Goal: Task Accomplishment & Management: Complete application form

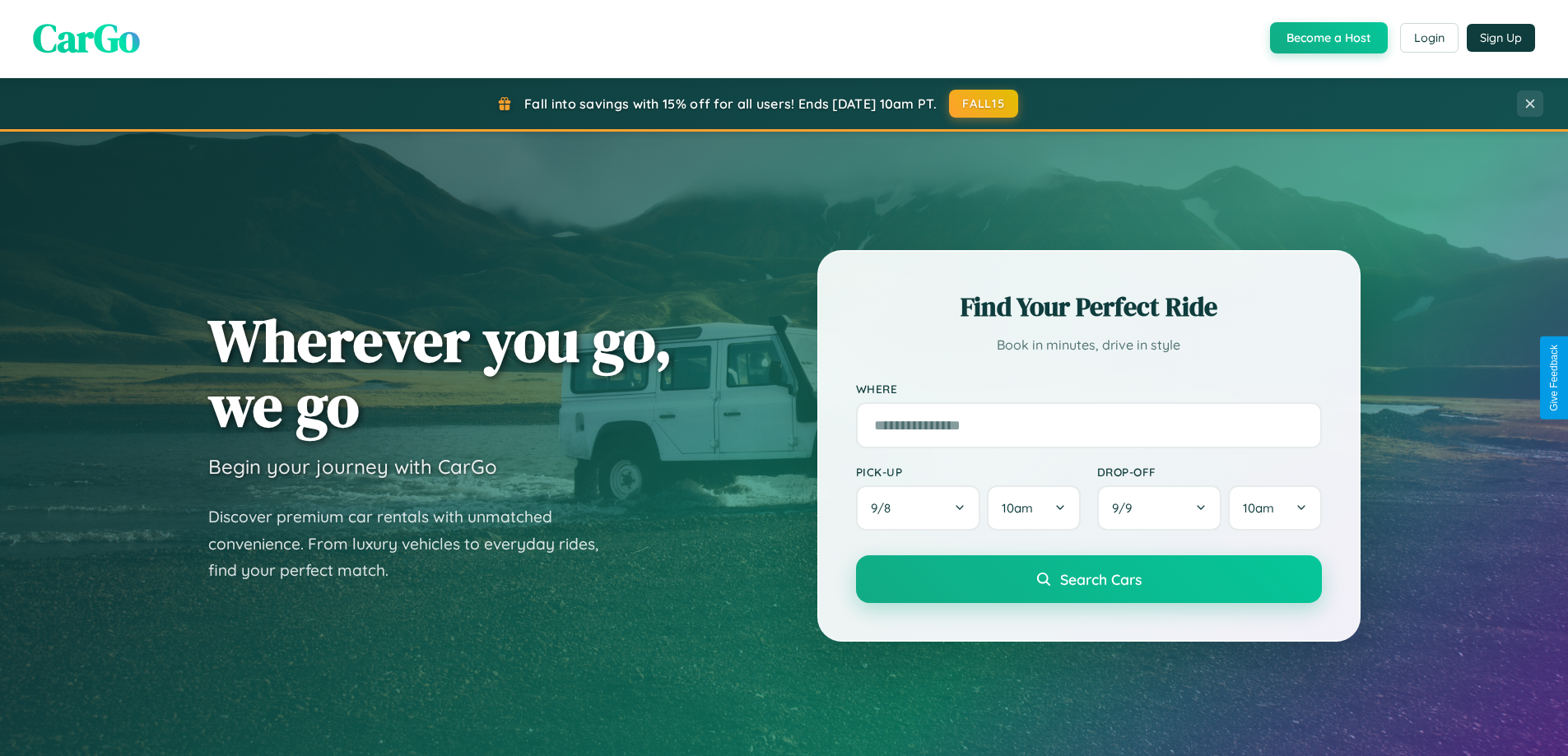
scroll to position [709, 0]
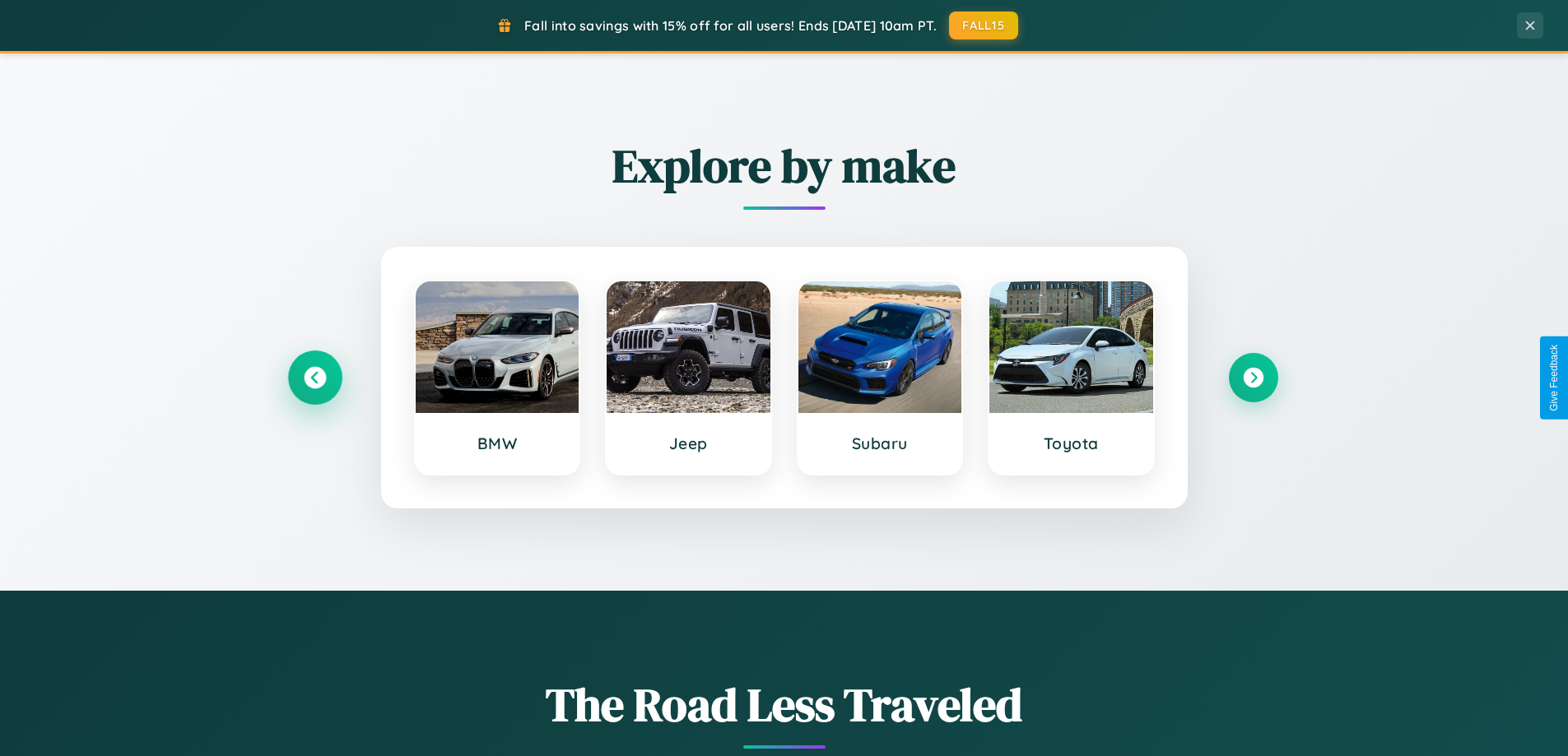
click at [314, 378] on icon at bounding box center [314, 377] width 22 height 22
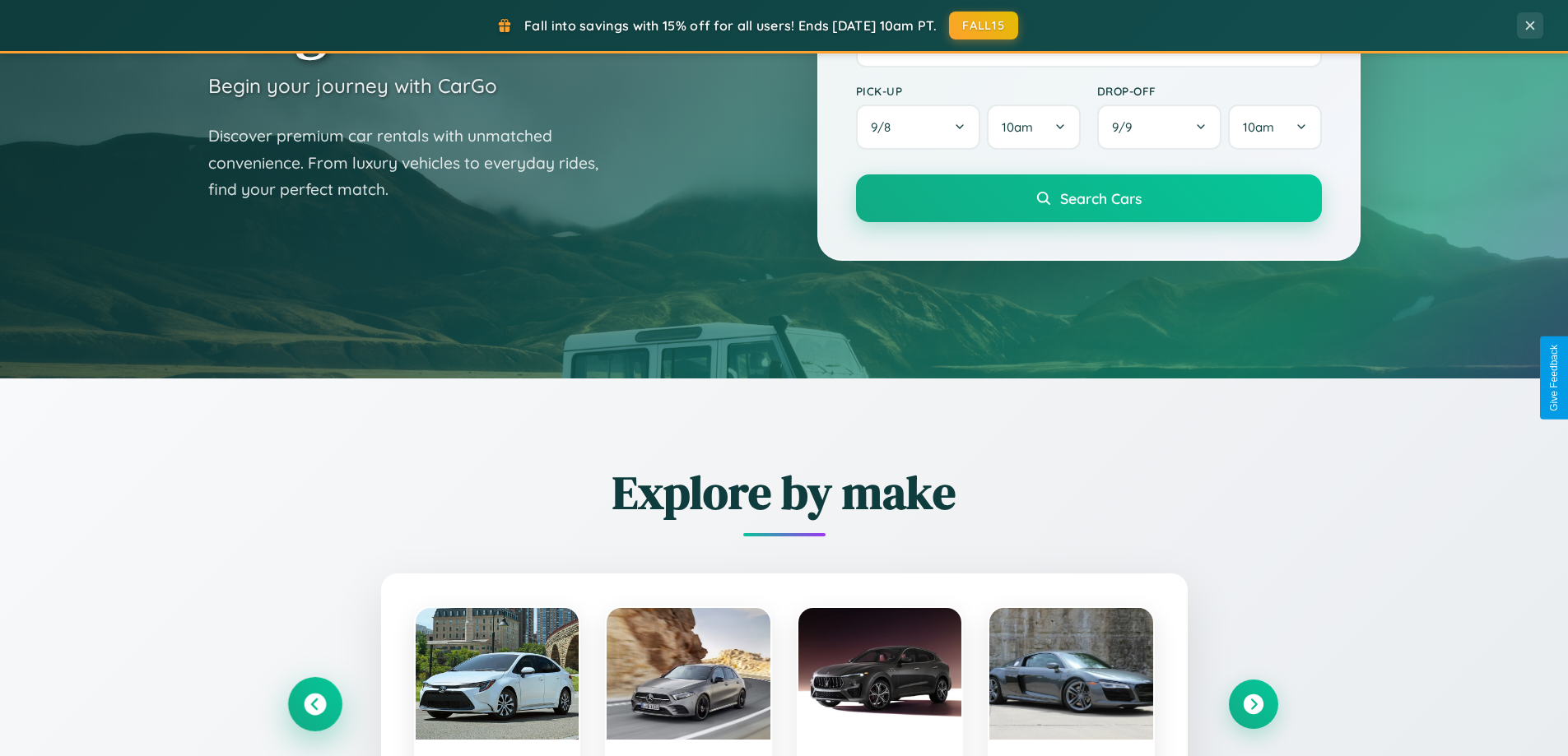
scroll to position [0, 0]
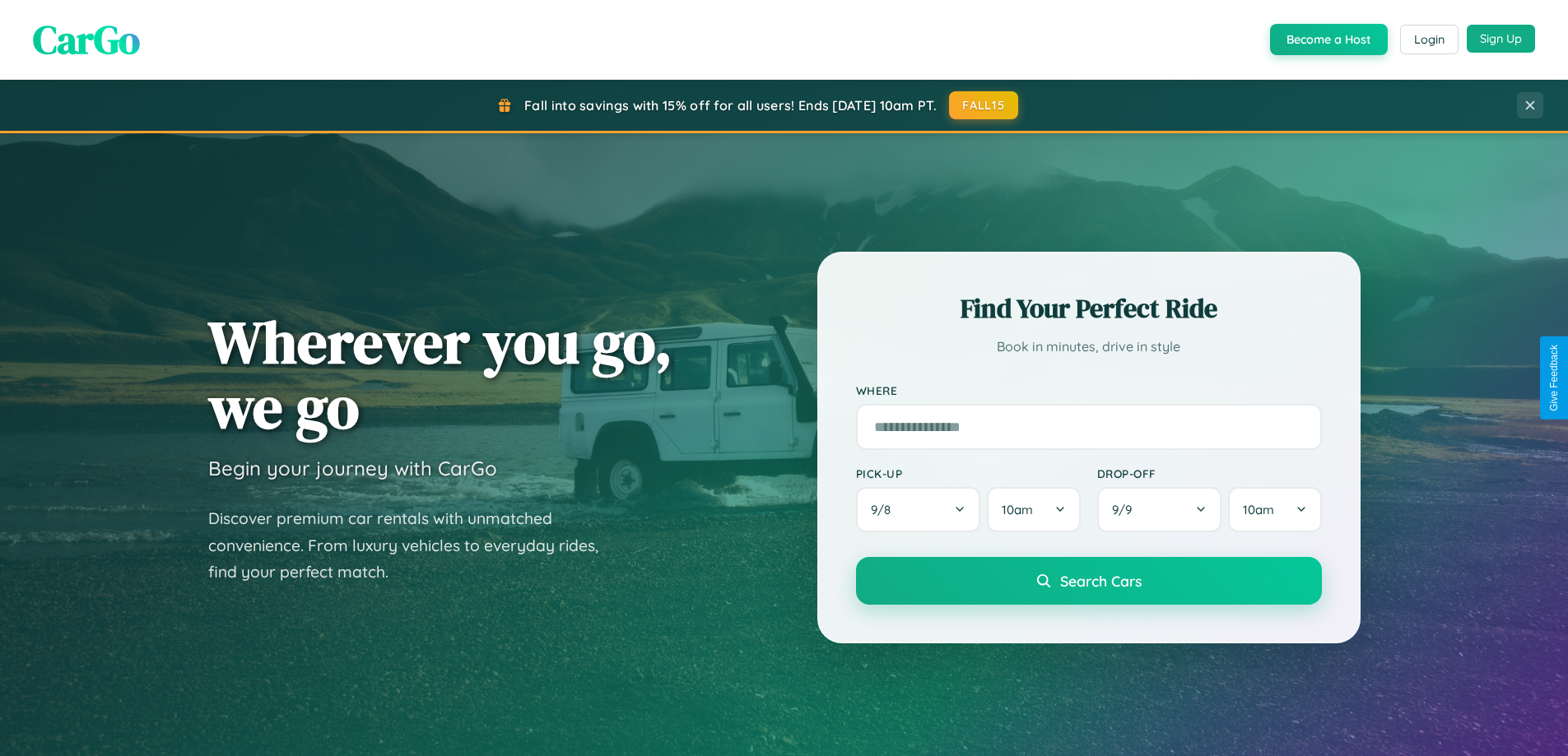
click at [1500, 39] on button "Sign Up" at bounding box center [1501, 38] width 69 height 28
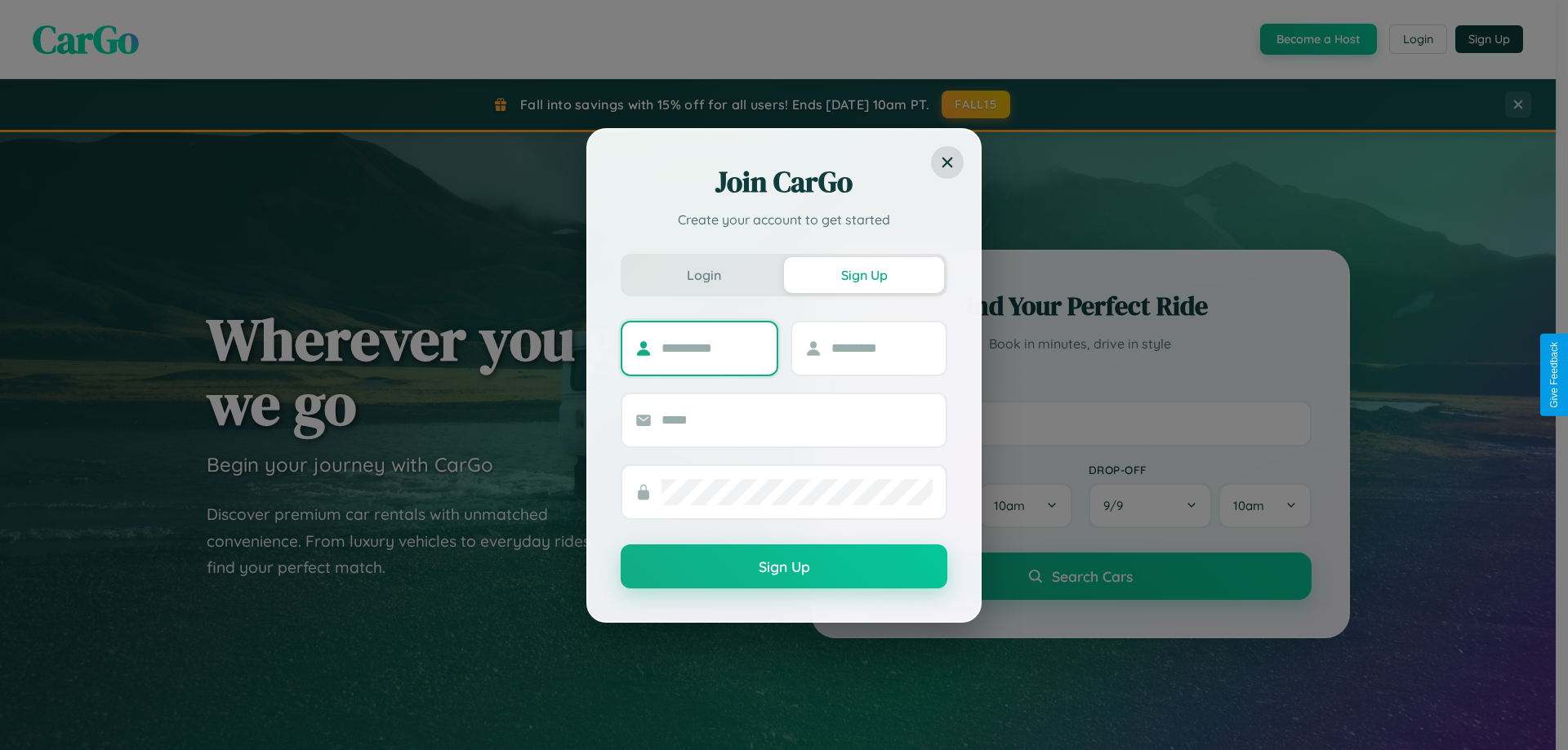
click at [713, 348] on input "text" at bounding box center [713, 349] width 102 height 26
type input "******"
click at [881, 348] on input "text" at bounding box center [883, 349] width 102 height 26
type input "***"
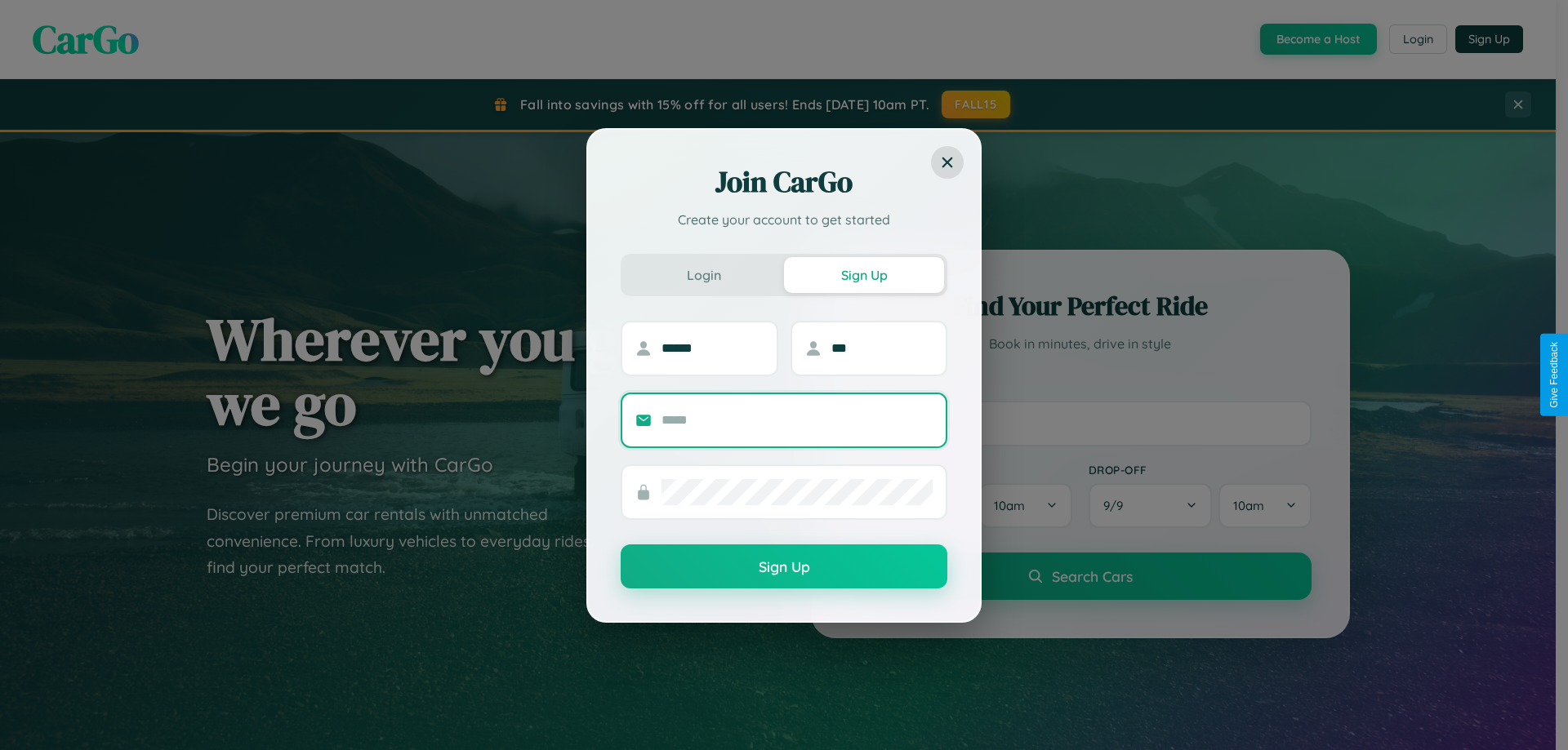
click at [797, 419] on input "text" at bounding box center [797, 420] width 271 height 26
type input "**********"
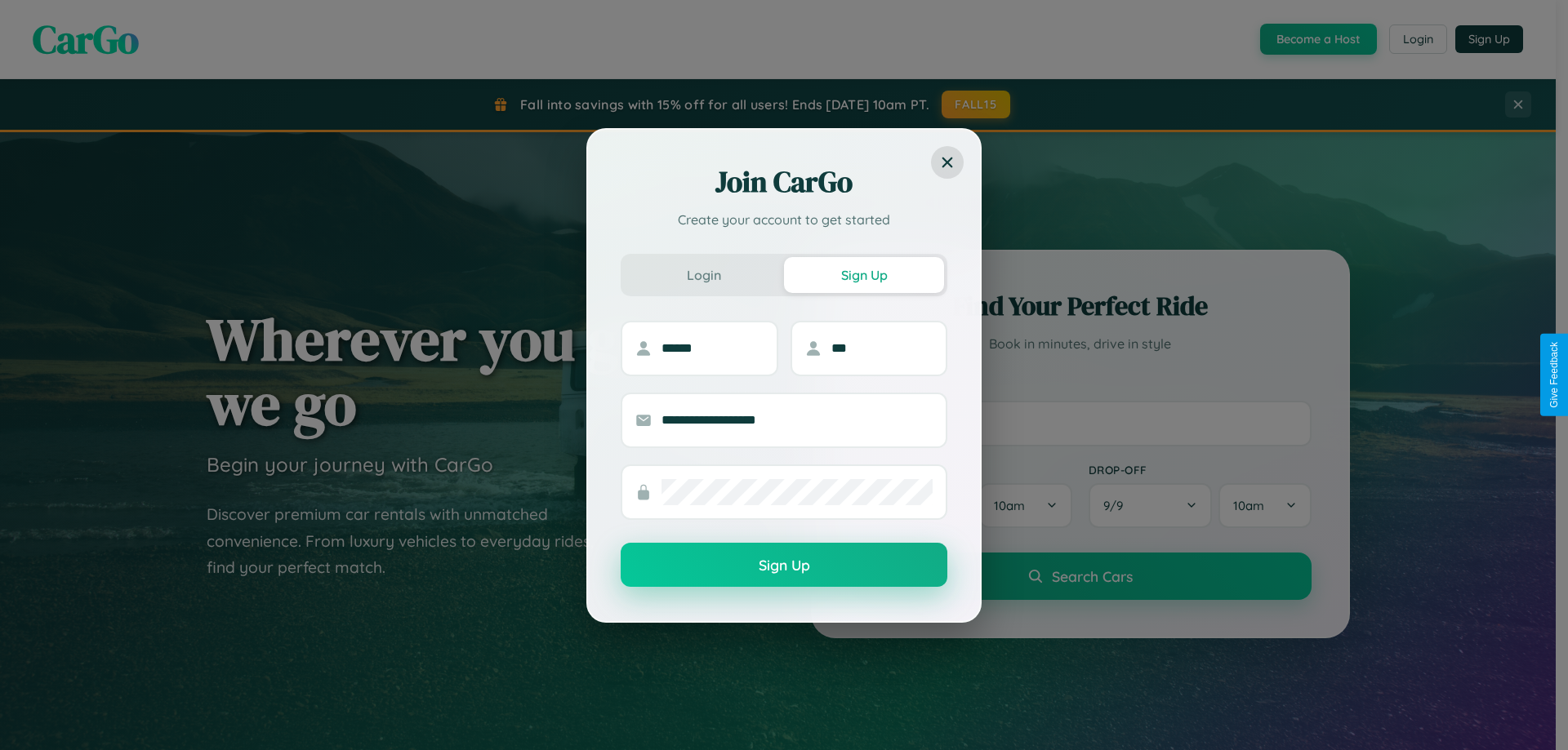
click at [784, 565] on button "Sign Up" at bounding box center [784, 565] width 327 height 44
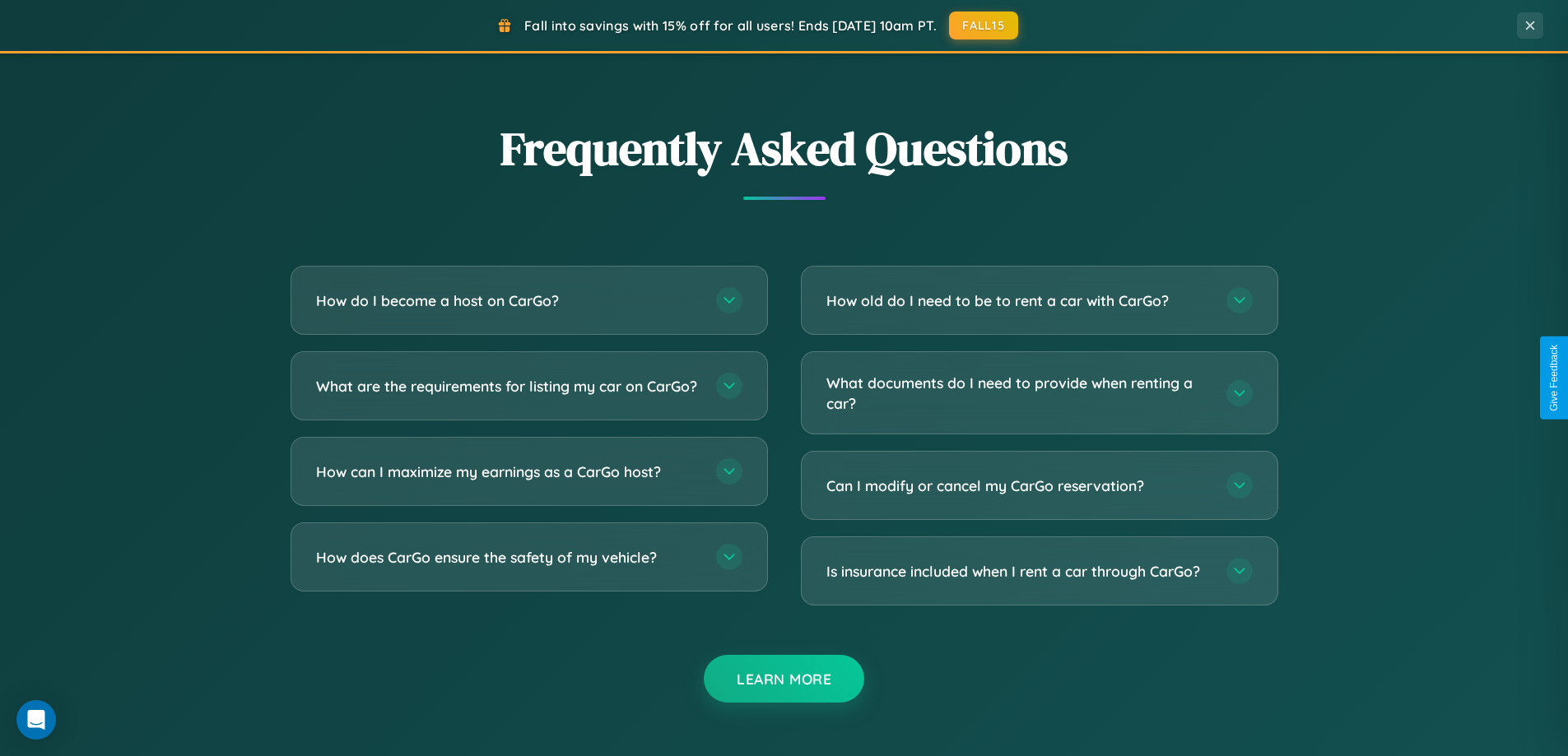
scroll to position [3166, 0]
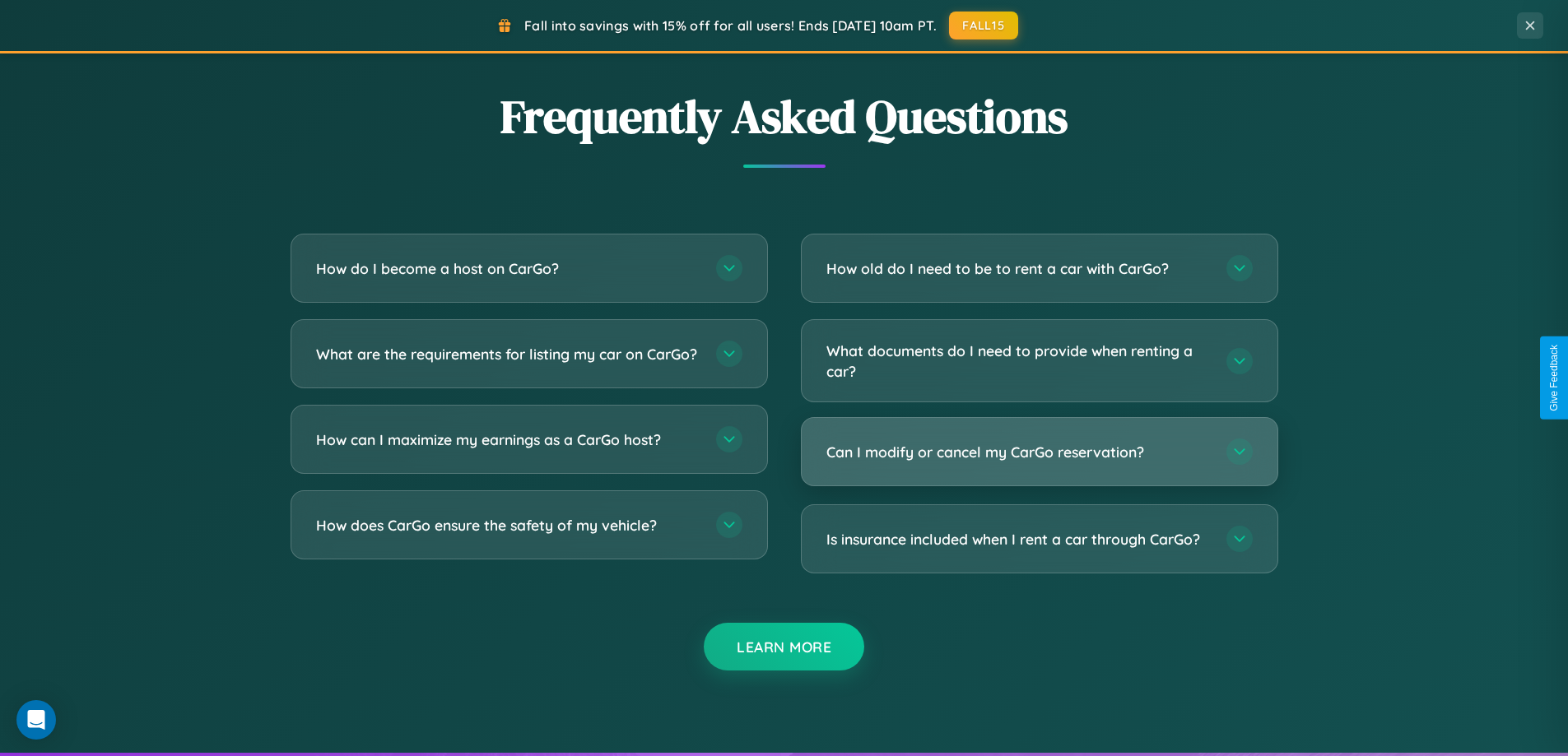
click at [1039, 453] on h3 "Can I modify or cancel my CarGo reservation?" at bounding box center [1018, 452] width 384 height 21
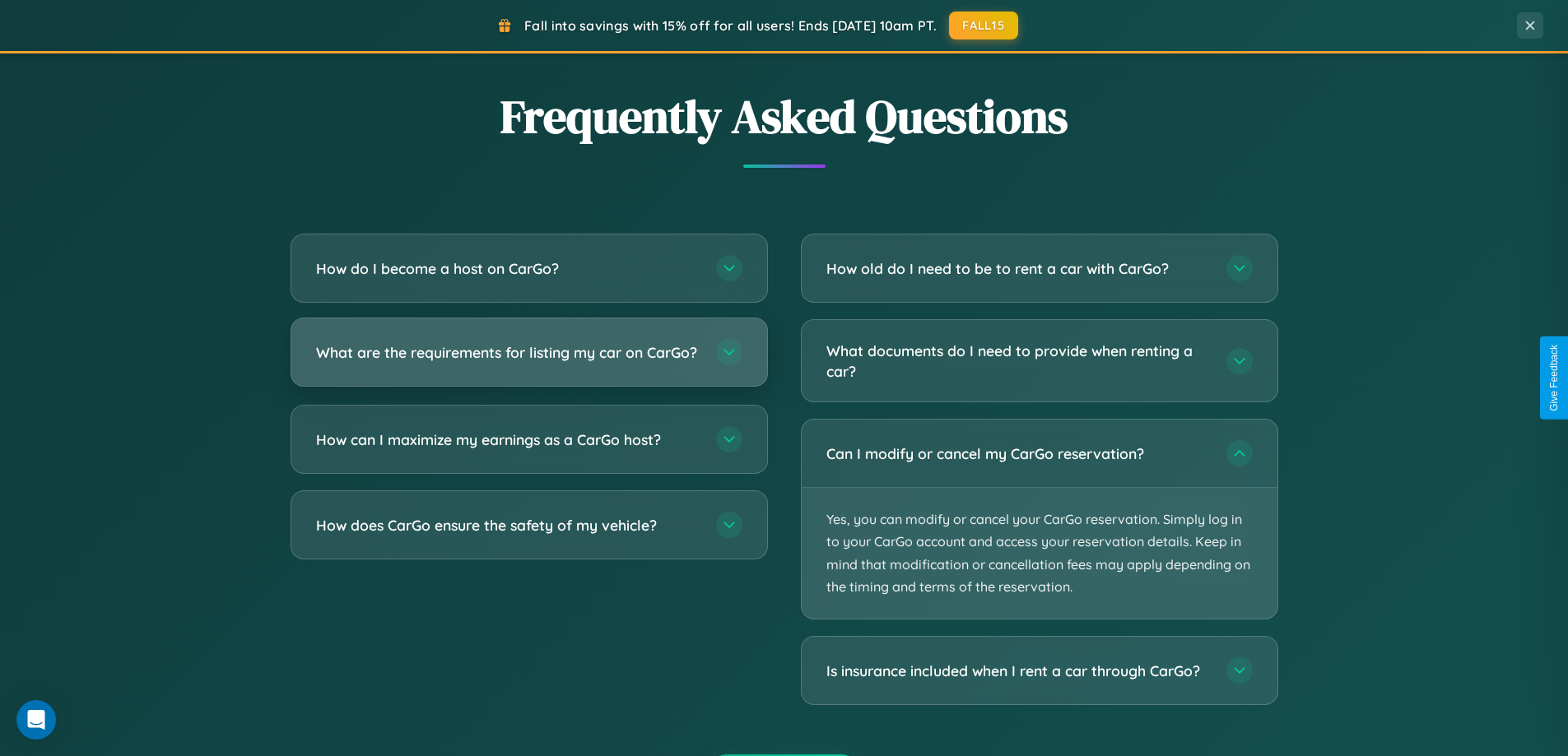
click at [529, 360] on h3 "What are the requirements for listing my car on CarGo?" at bounding box center [508, 352] width 384 height 21
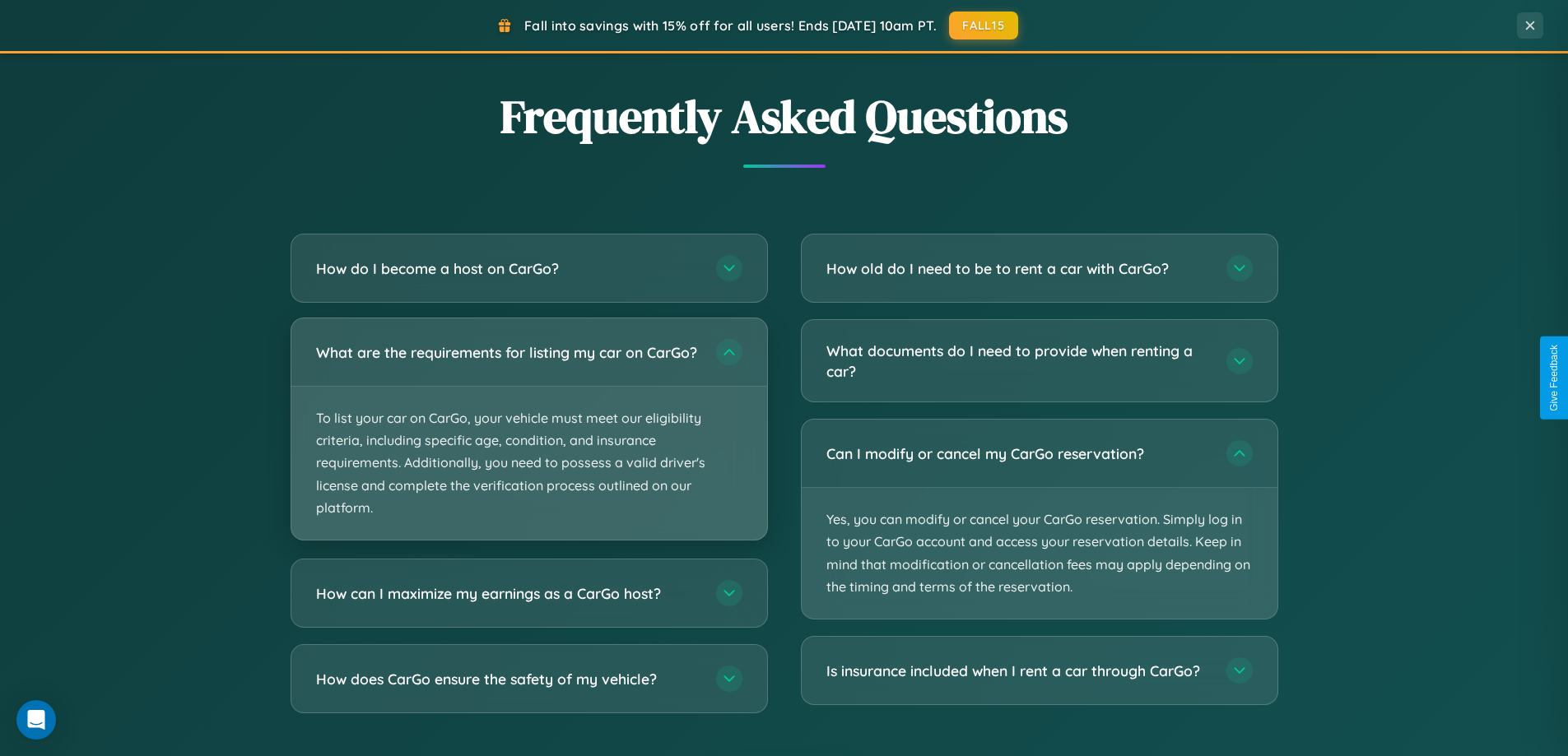
click at [529, 436] on p "To list your car on CarGo, your vehicle must meet our eligibility criteria, inc…" at bounding box center [529, 463] width 475 height 153
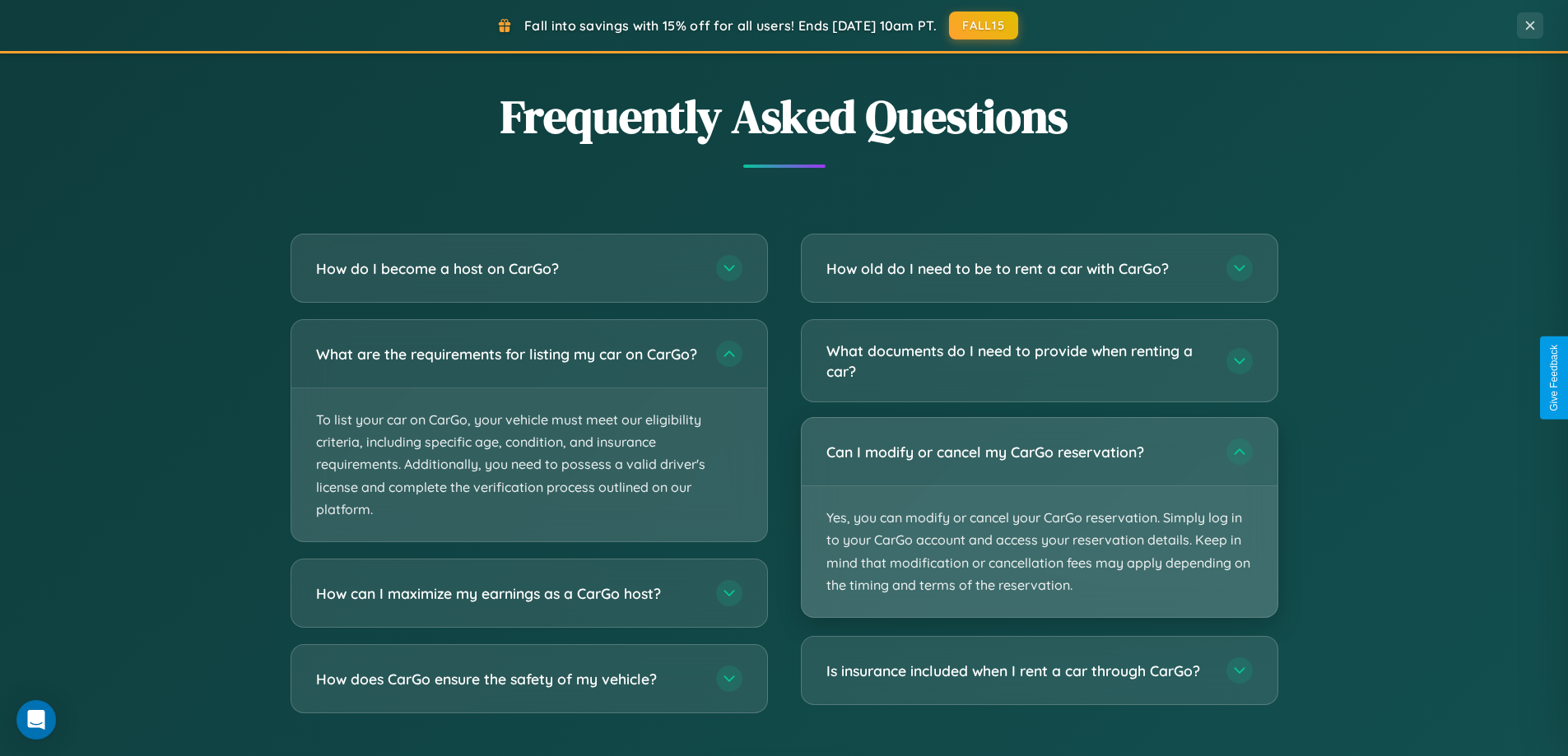
click at [1039, 518] on p "Yes, you can modify or cancel your CarGo reservation. Simply log in to your Car…" at bounding box center [1039, 551] width 475 height 130
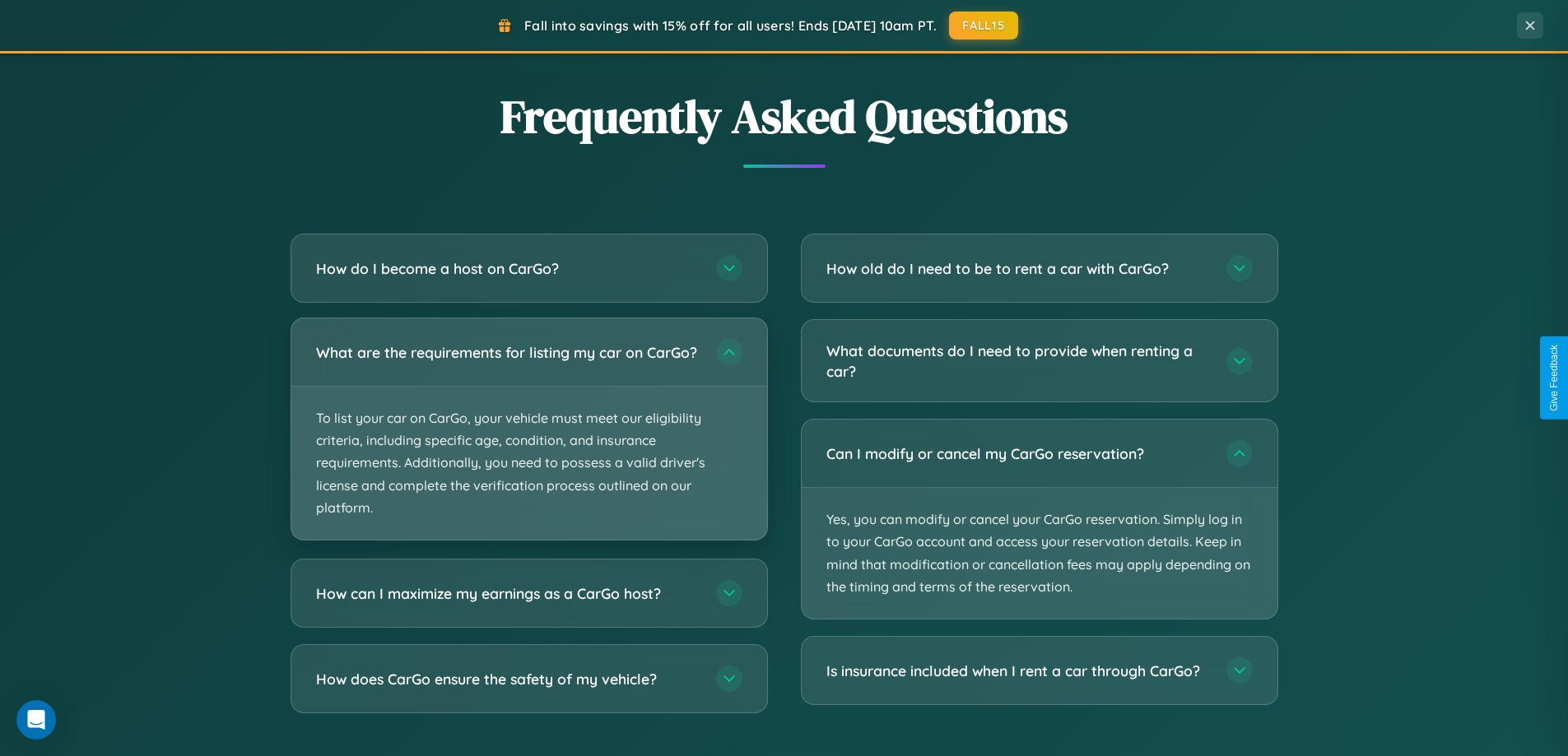
click at [529, 436] on p "To list your car on CarGo, your vehicle must meet our eligibility criteria, inc…" at bounding box center [529, 463] width 475 height 153
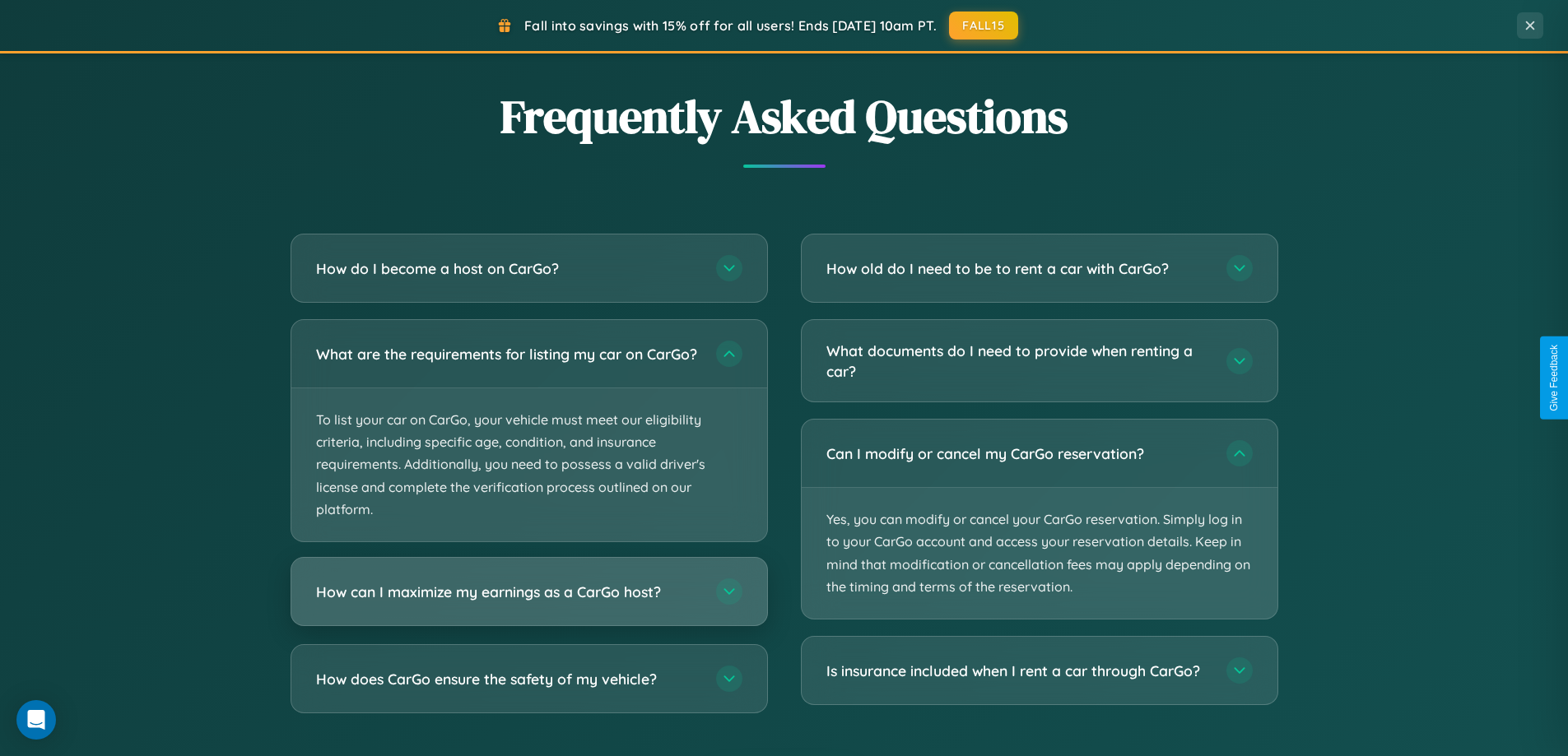
click at [529, 603] on h3 "How can I maximize my earnings as a CarGo host?" at bounding box center [508, 592] width 384 height 21
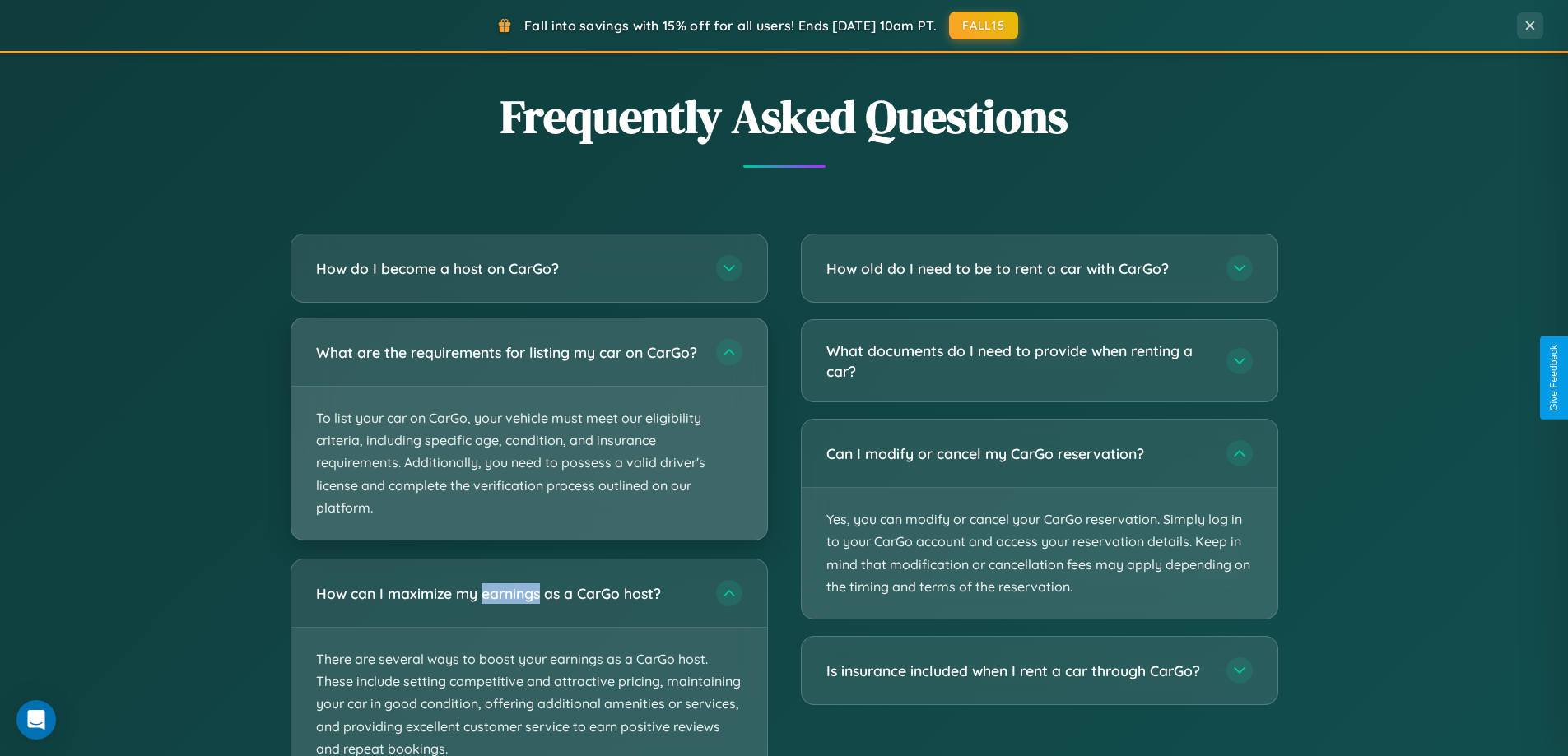
click at [529, 437] on p "To list your car on CarGo, your vehicle must meet our eligibility criteria, inc…" at bounding box center [529, 463] width 475 height 153
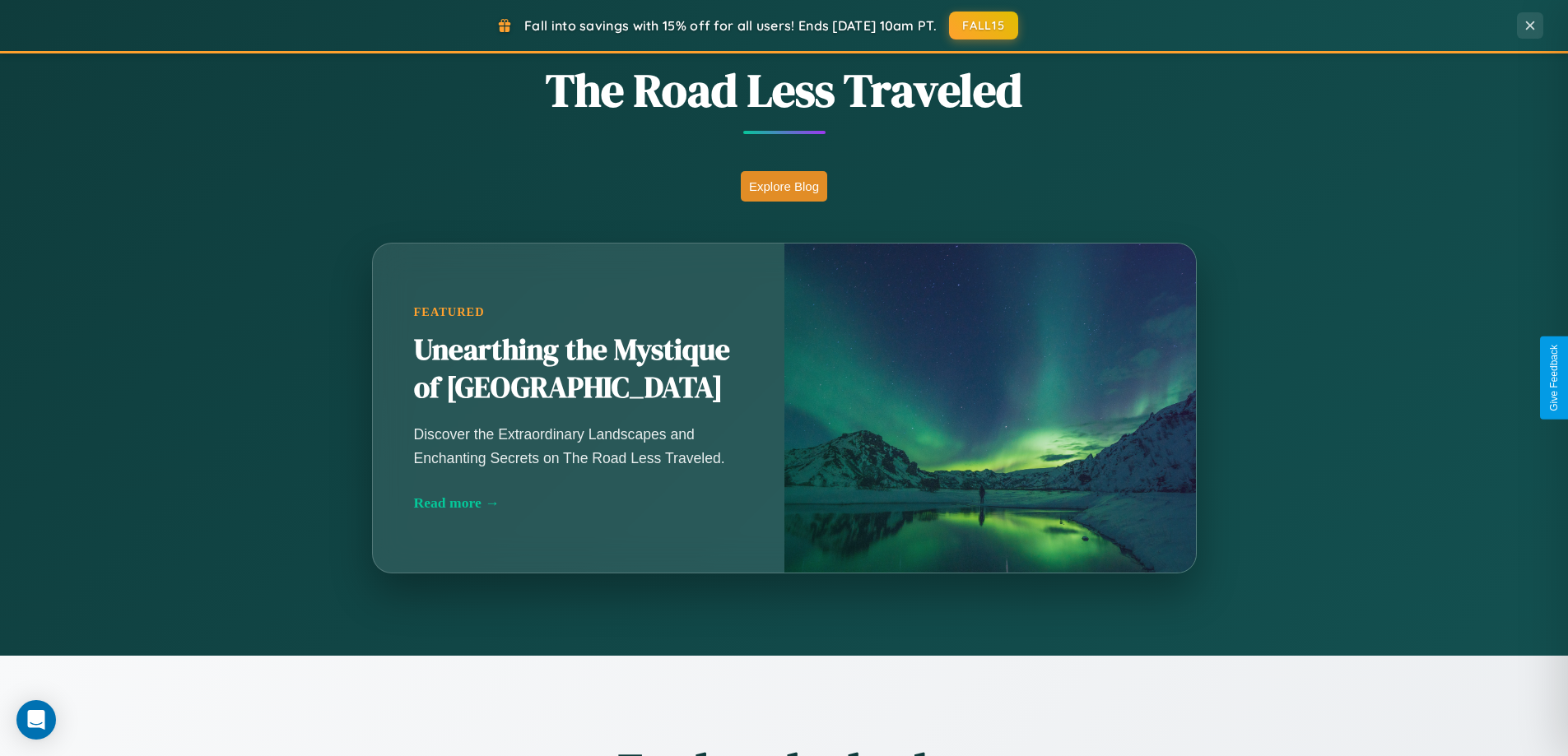
scroll to position [1132, 0]
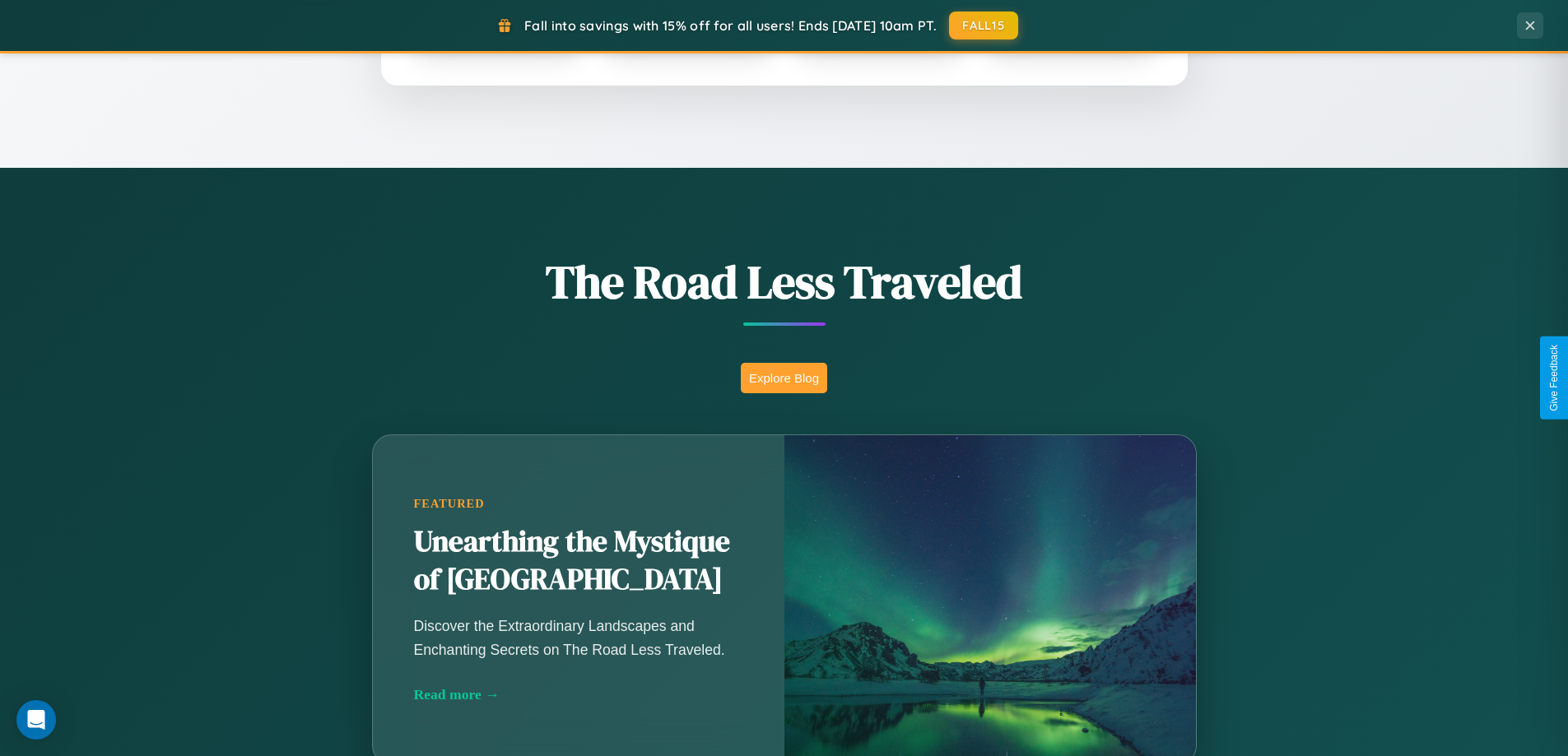
click at [784, 378] on button "Explore Blog" at bounding box center [784, 378] width 87 height 30
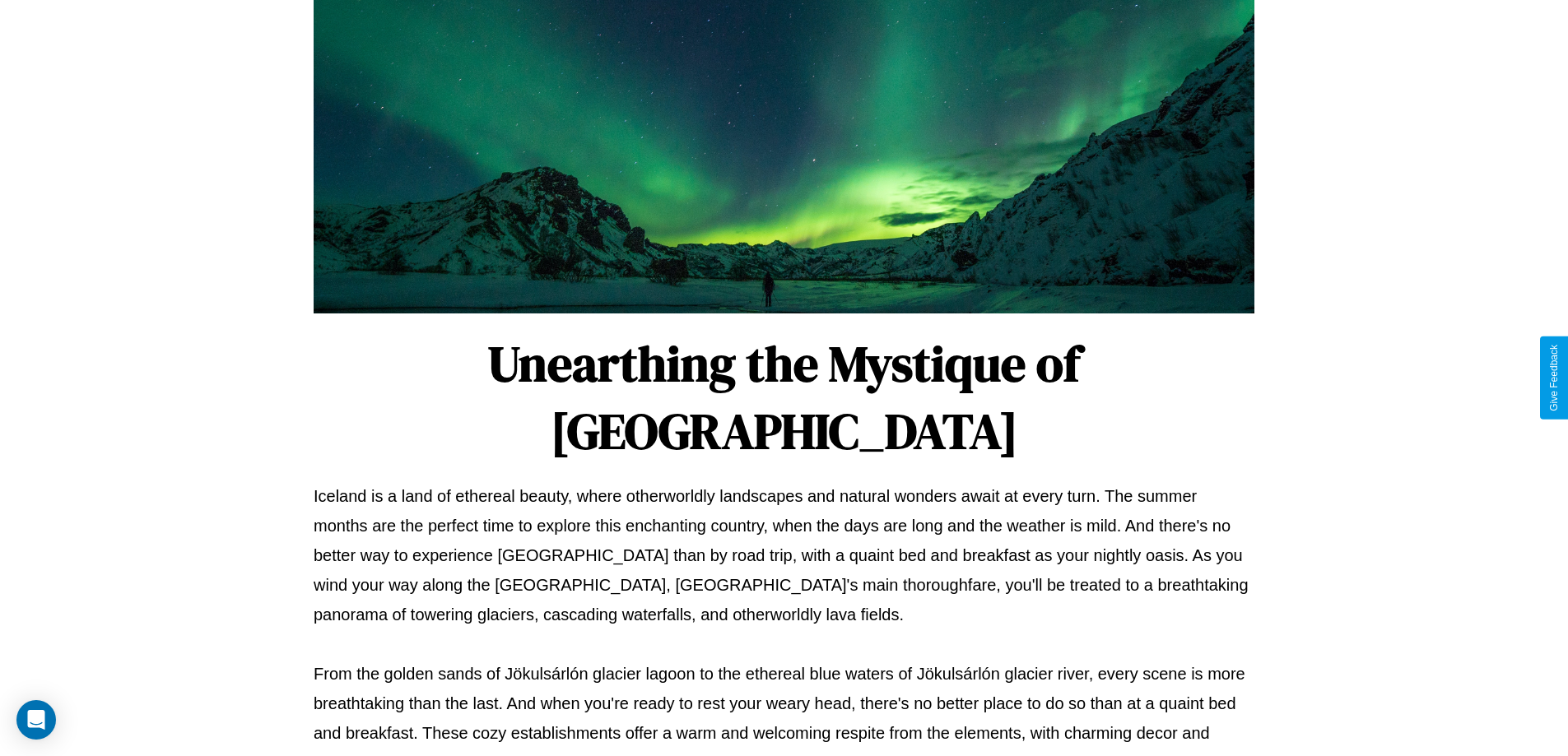
scroll to position [532, 0]
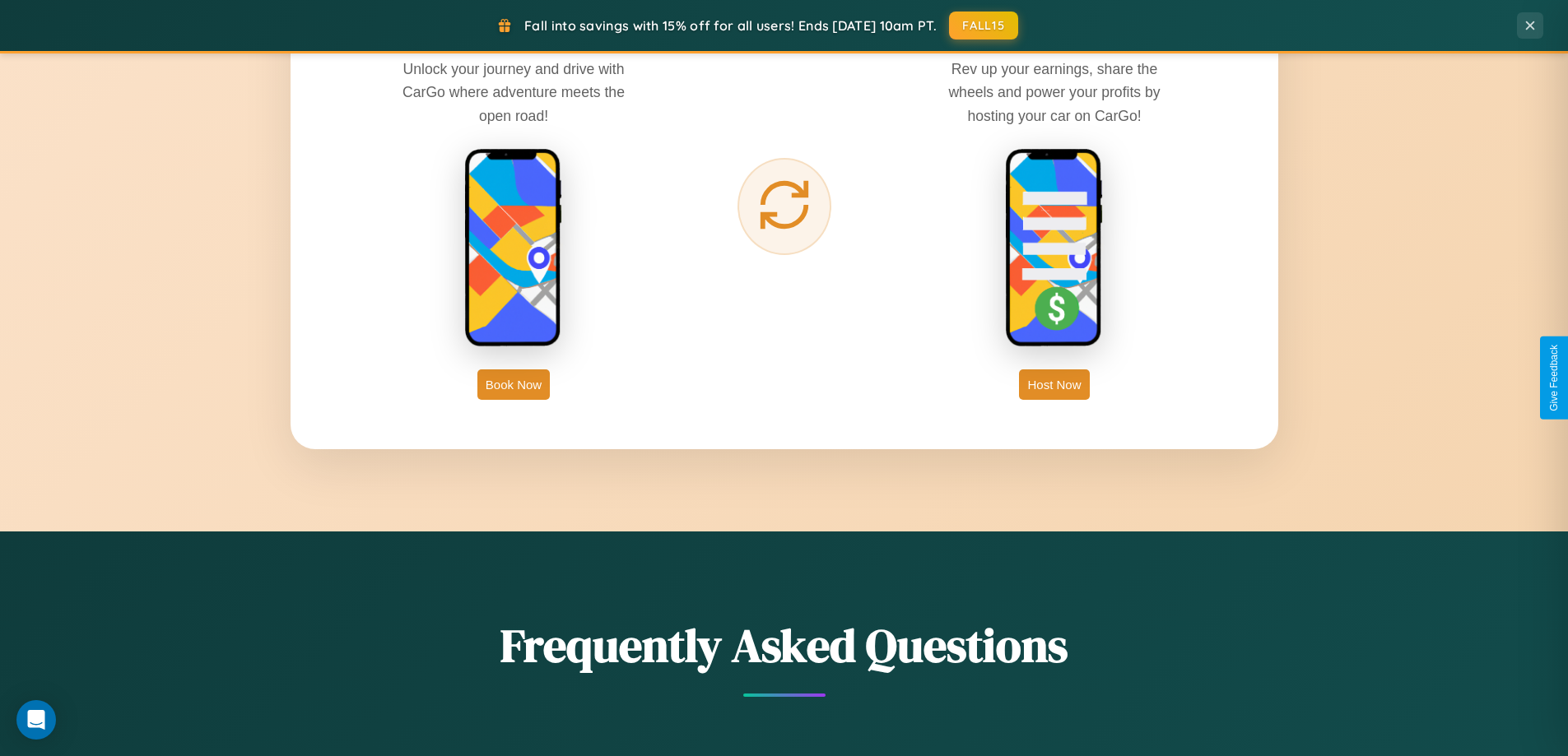
scroll to position [2643, 0]
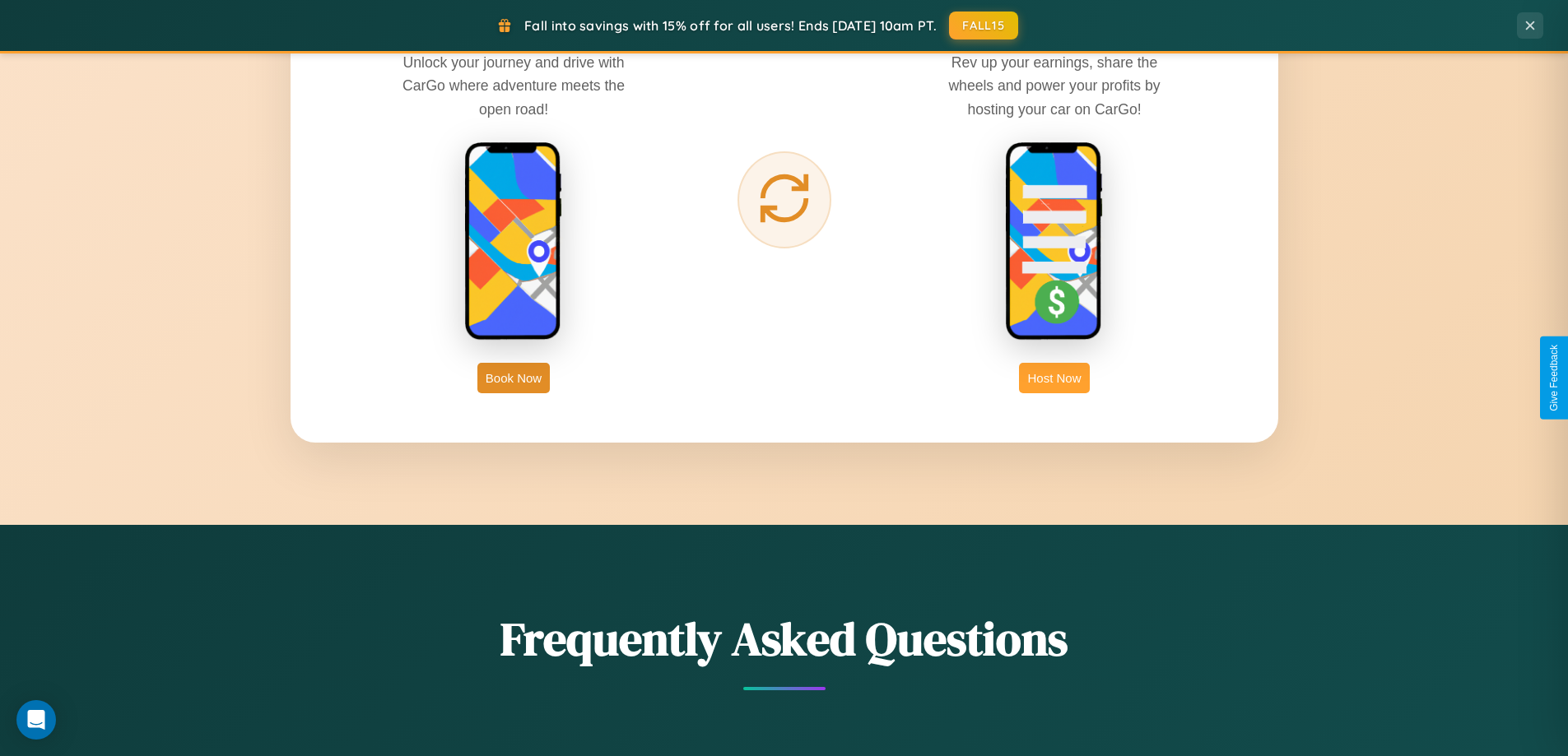
click at [1055, 378] on button "Host Now" at bounding box center [1054, 378] width 70 height 30
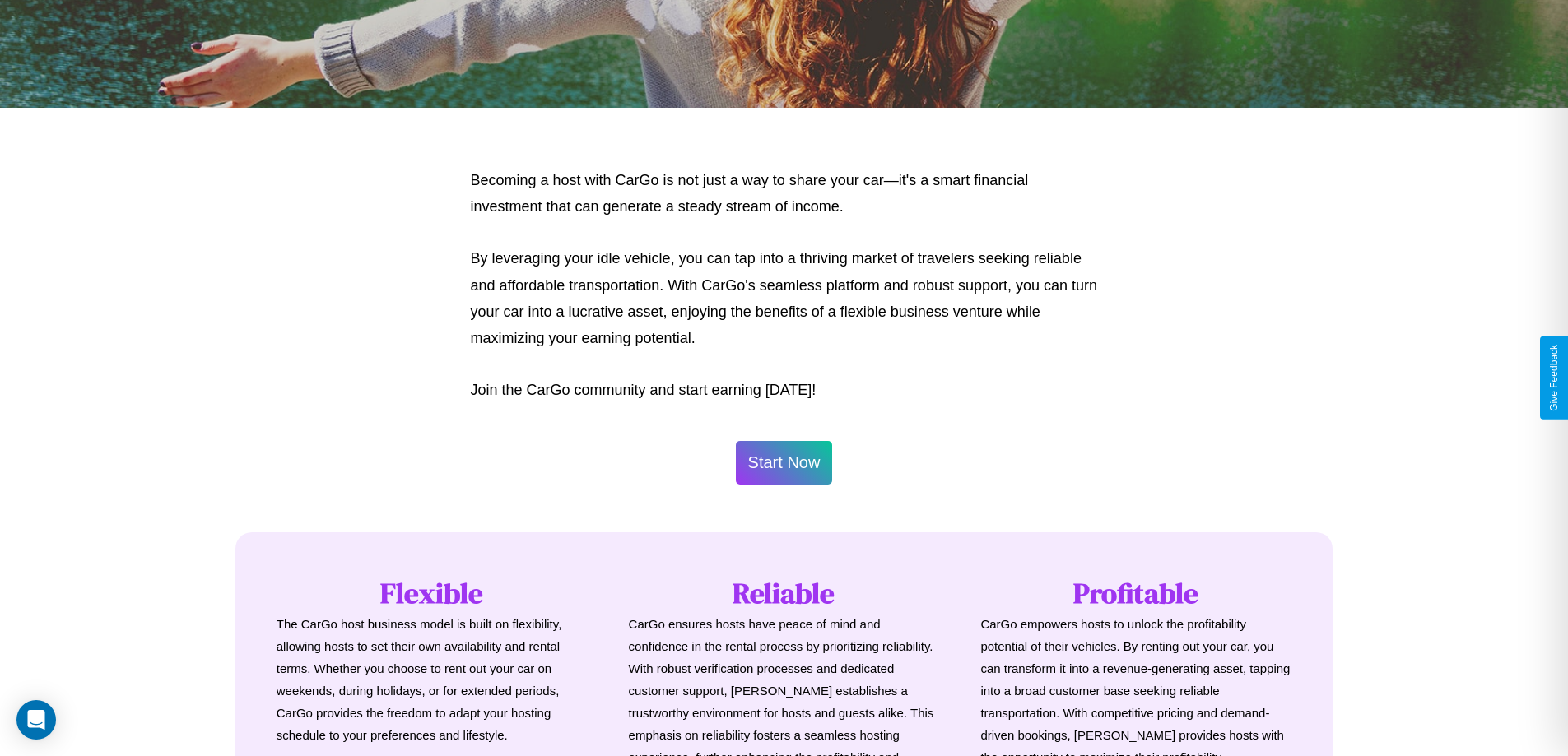
scroll to position [795, 0]
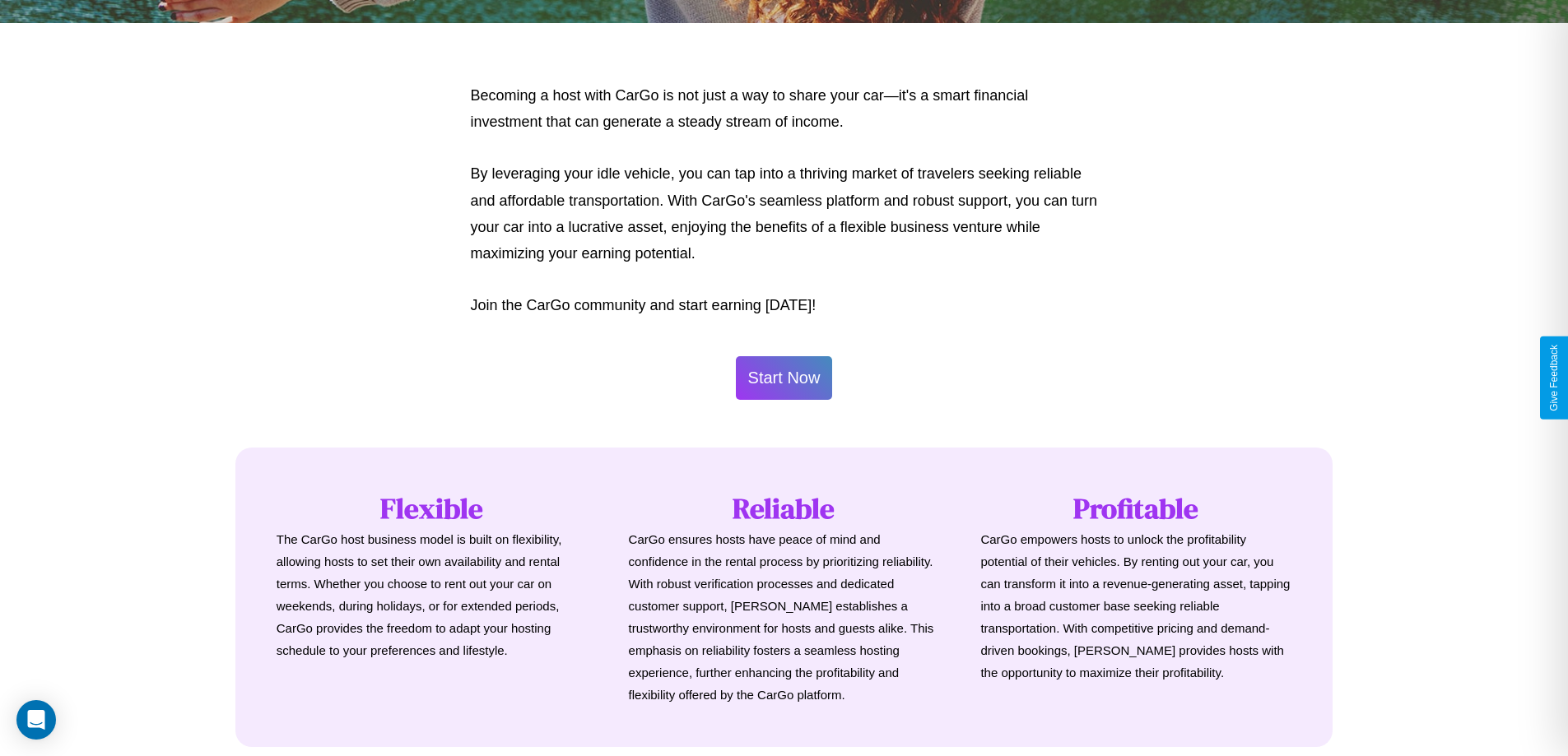
click at [784, 378] on button "Start Now" at bounding box center [785, 378] width 97 height 44
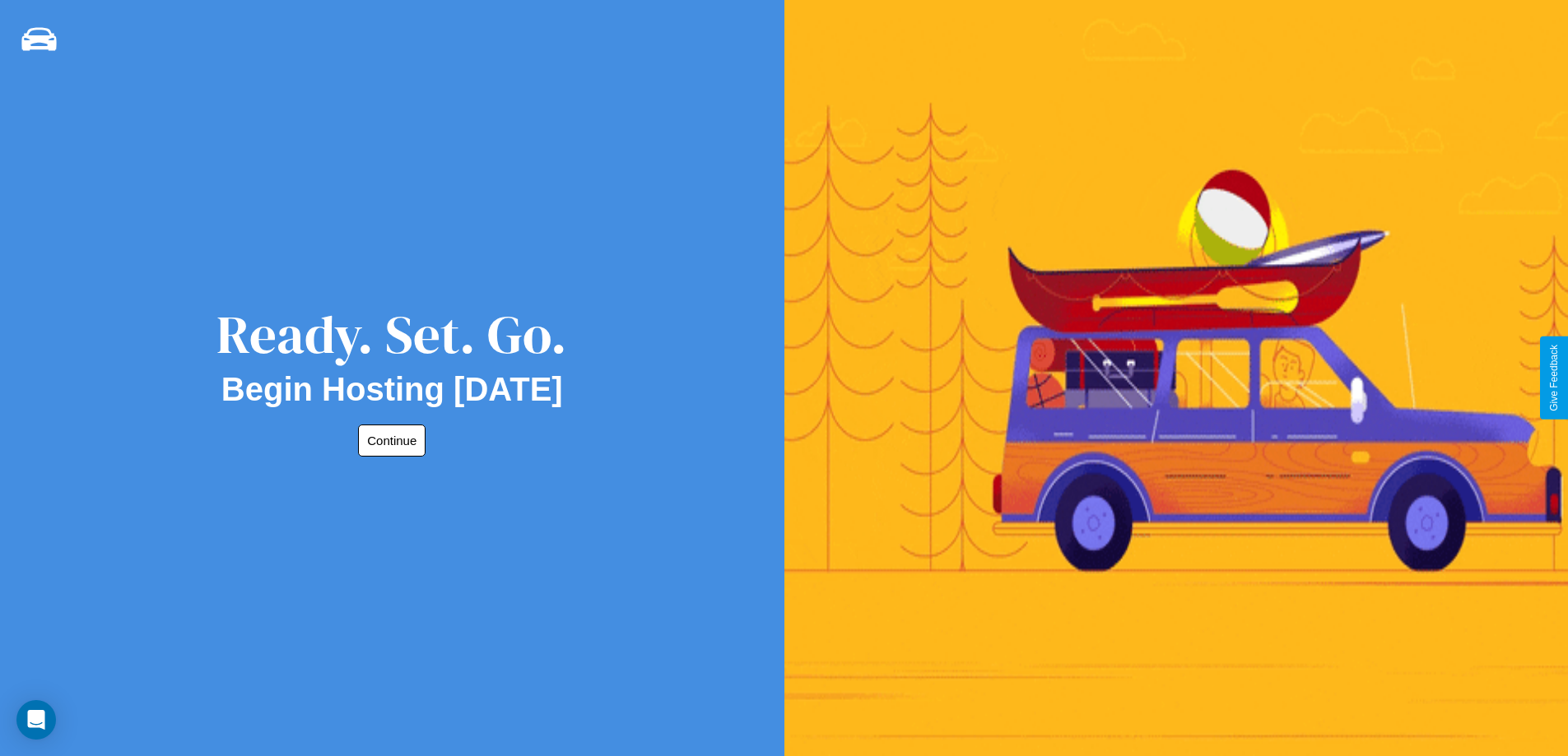
click at [389, 440] on button "Continue" at bounding box center [392, 441] width 68 height 32
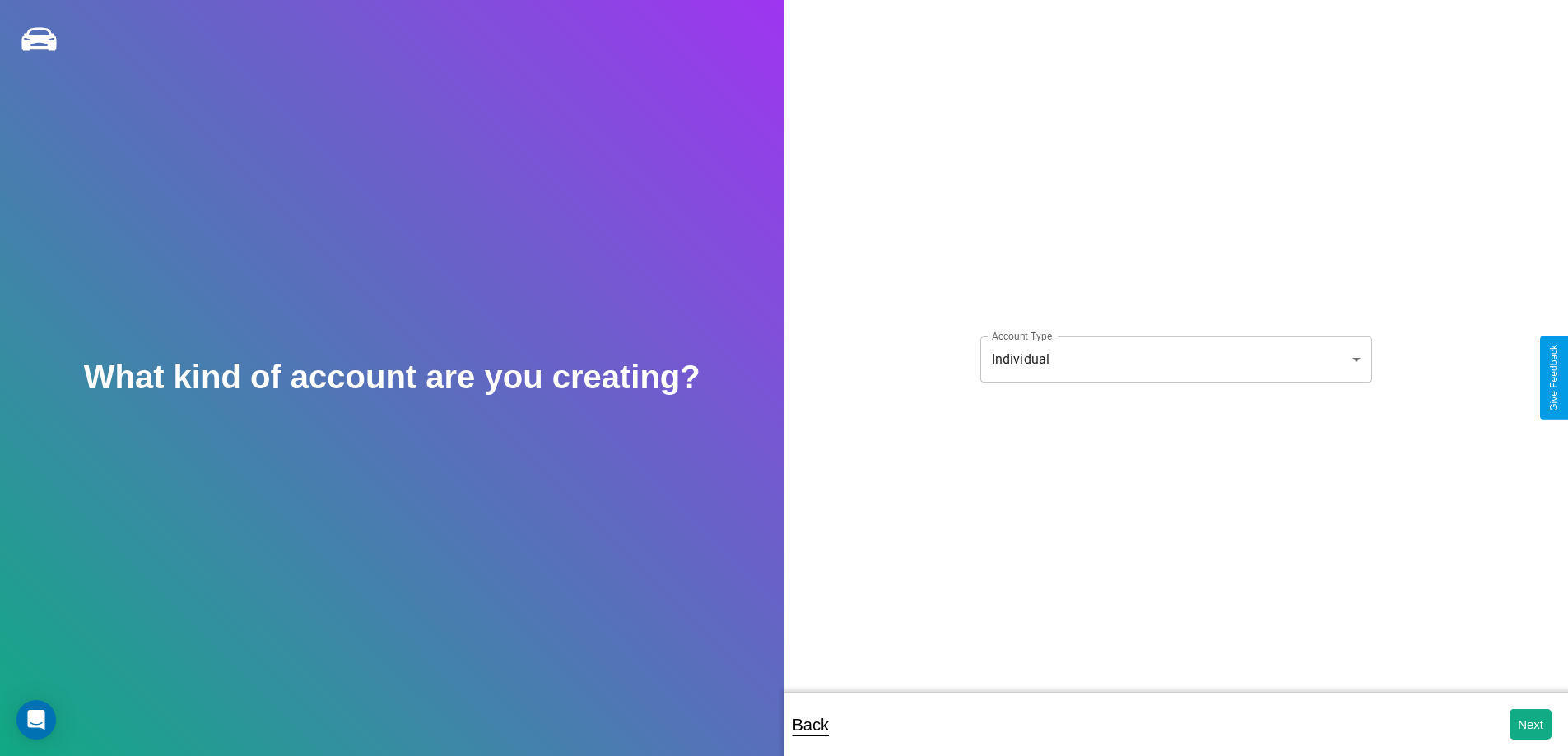
click at [1176, 359] on body "**********" at bounding box center [784, 388] width 1568 height 778
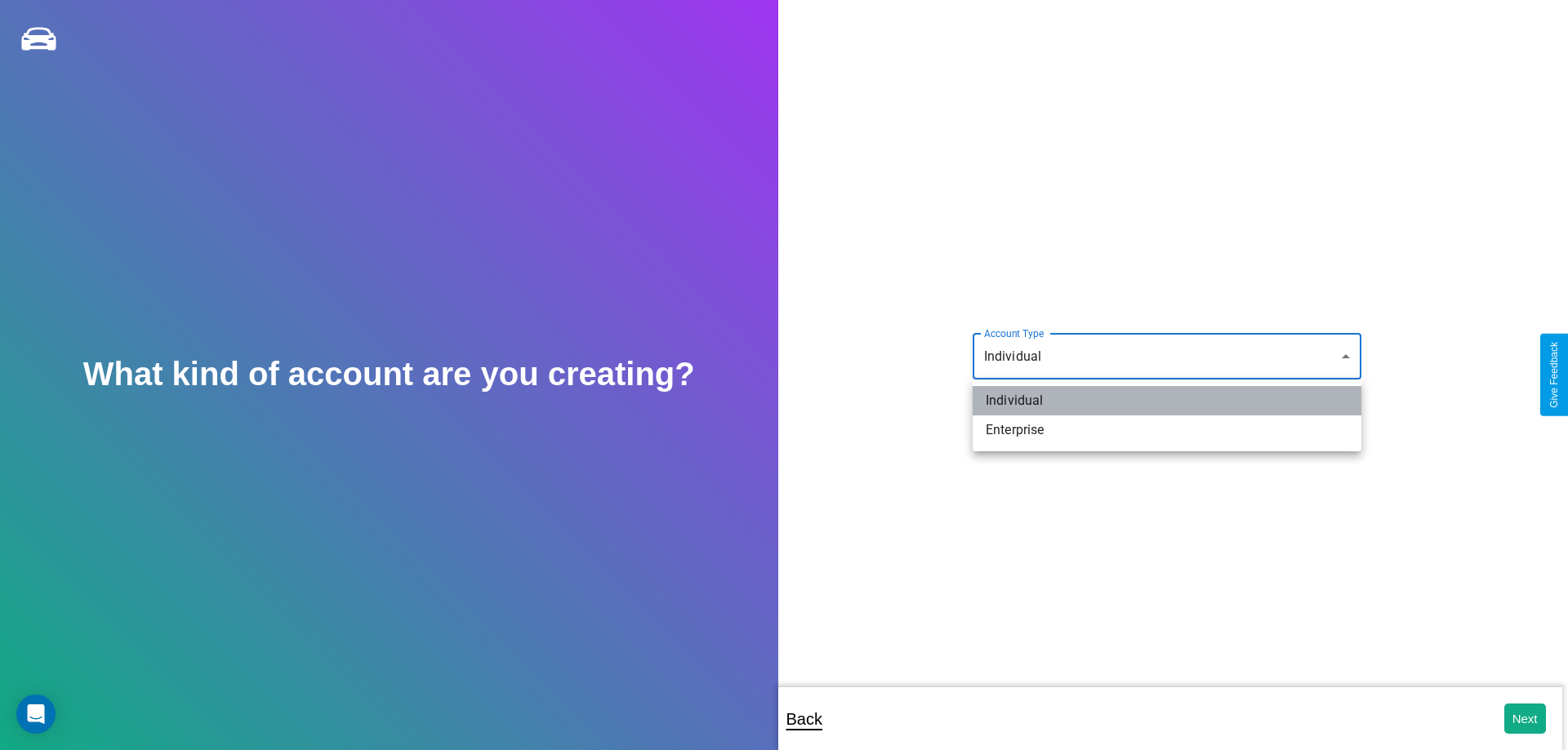
click at [1167, 401] on li "Individual" at bounding box center [1166, 401] width 388 height 29
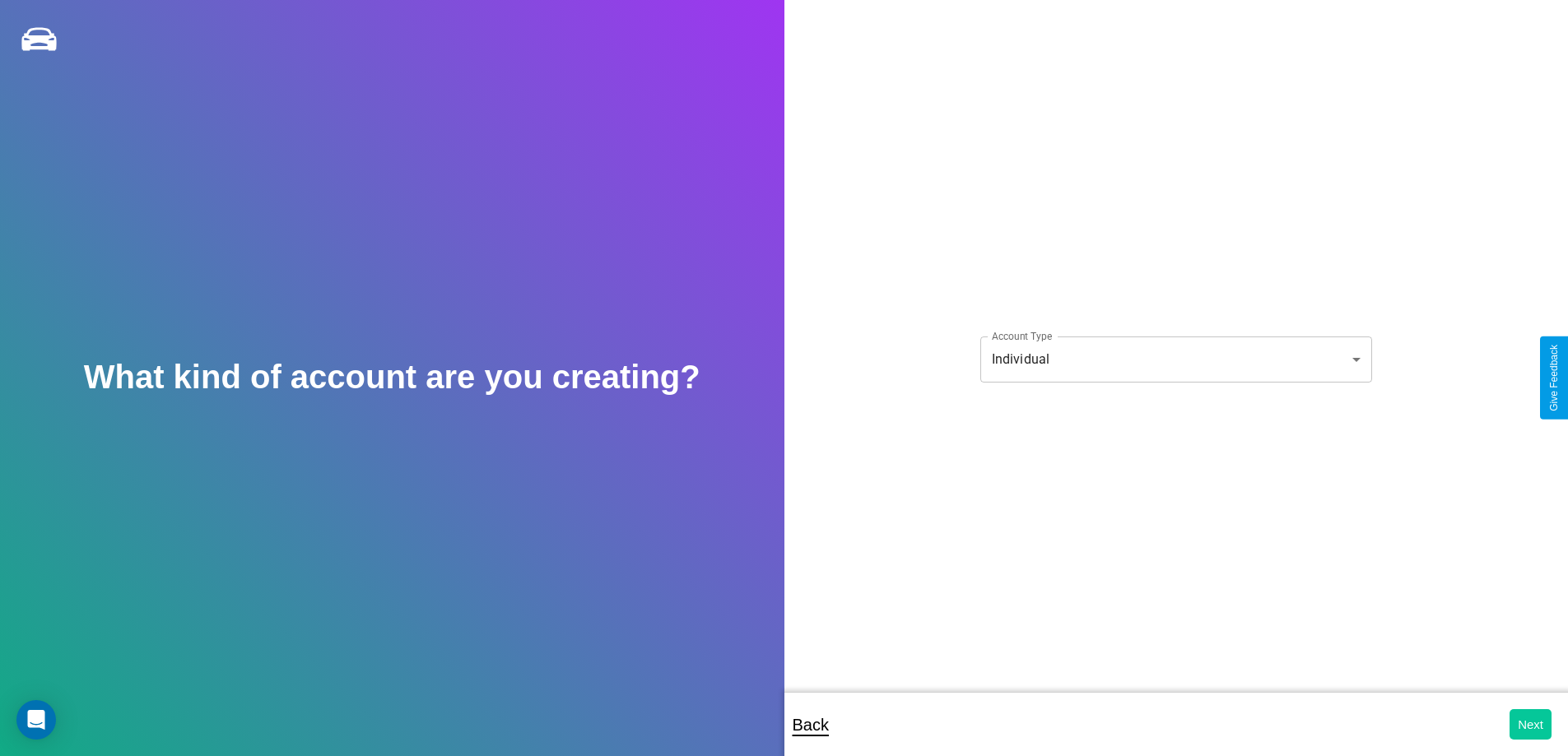
click at [1530, 724] on button "Next" at bounding box center [1531, 725] width 42 height 30
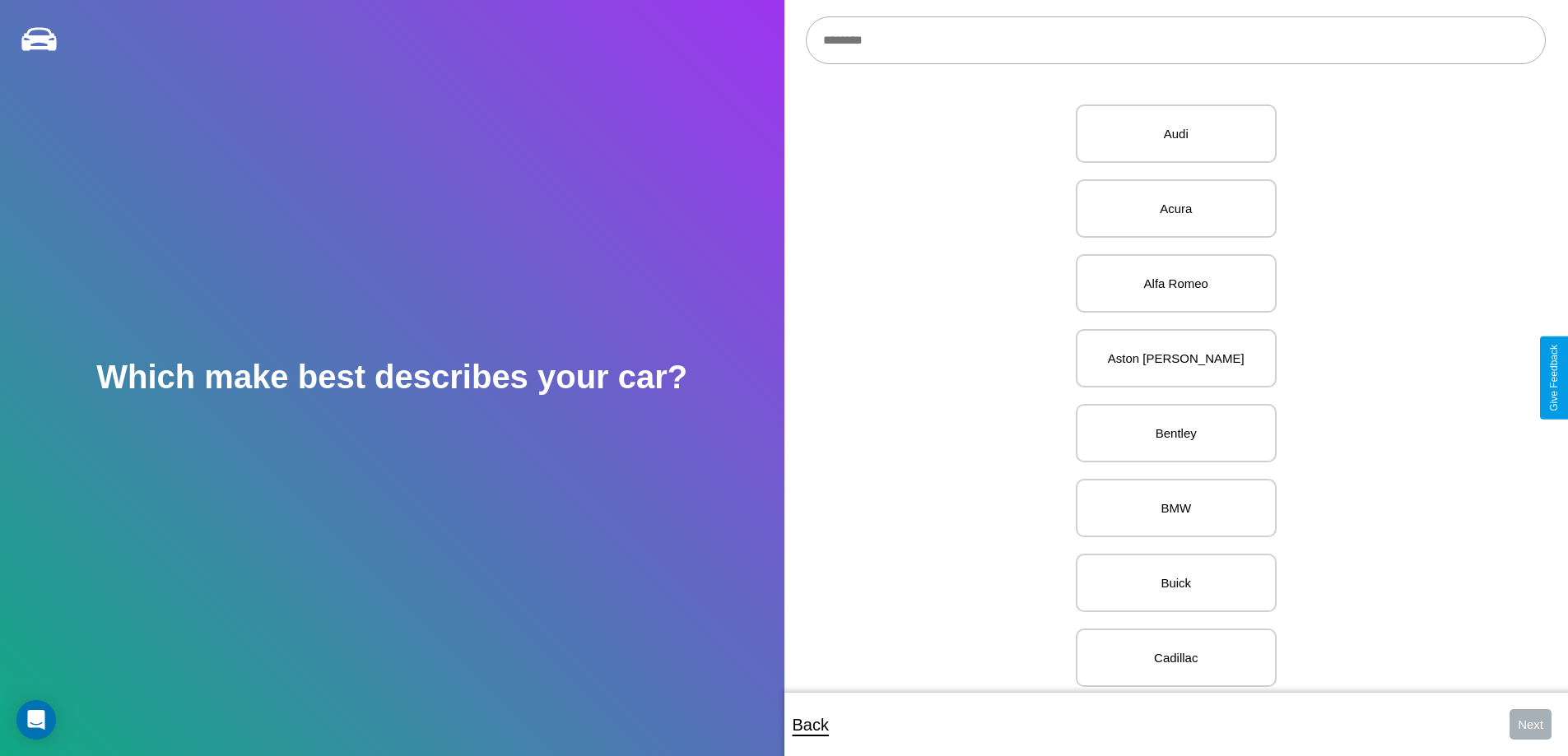
click at [1176, 40] on input "text" at bounding box center [1176, 40] width 740 height 48
type input "*****"
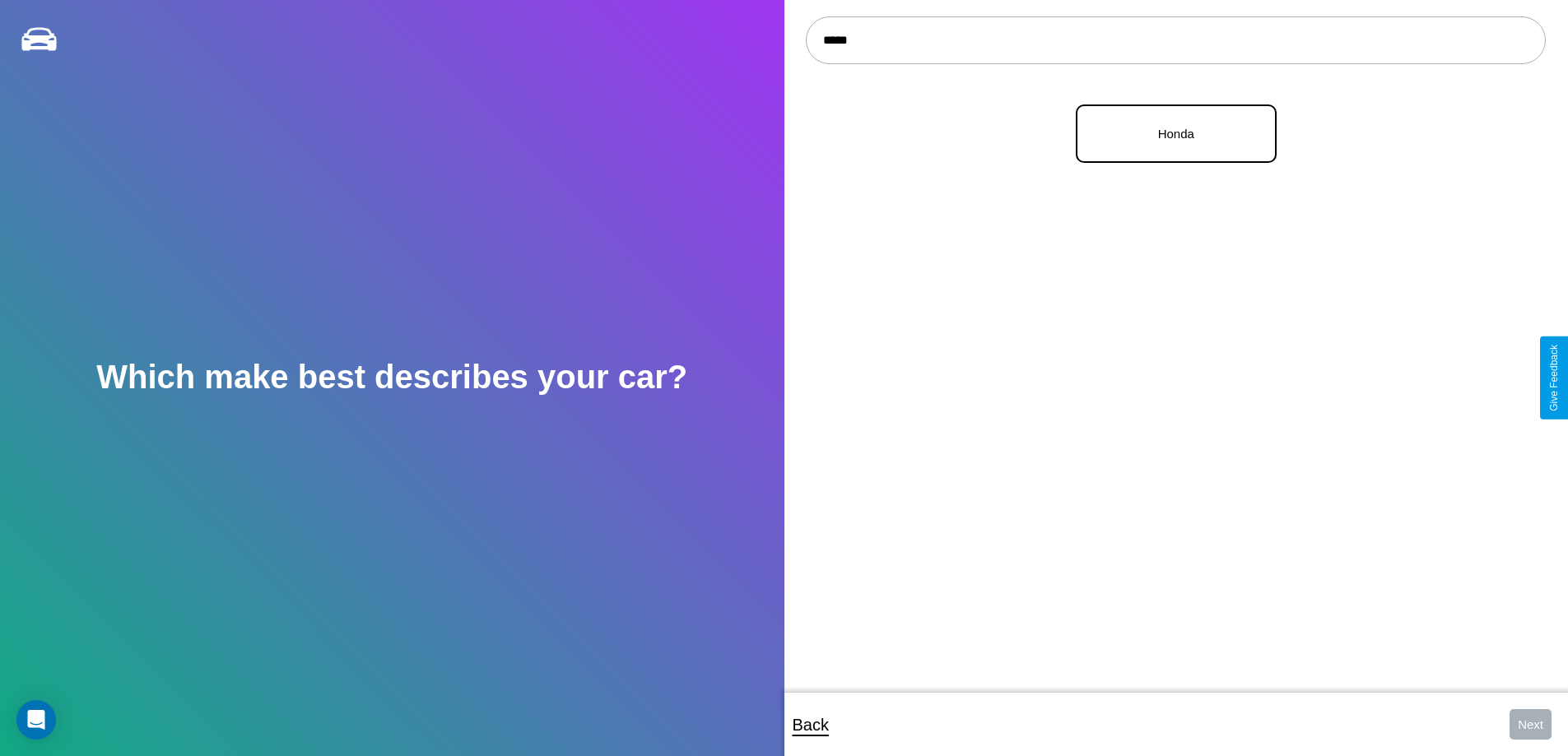
click at [1170, 134] on p "Honda" at bounding box center [1176, 133] width 165 height 22
click at [1530, 724] on button "Next" at bounding box center [1531, 725] width 42 height 30
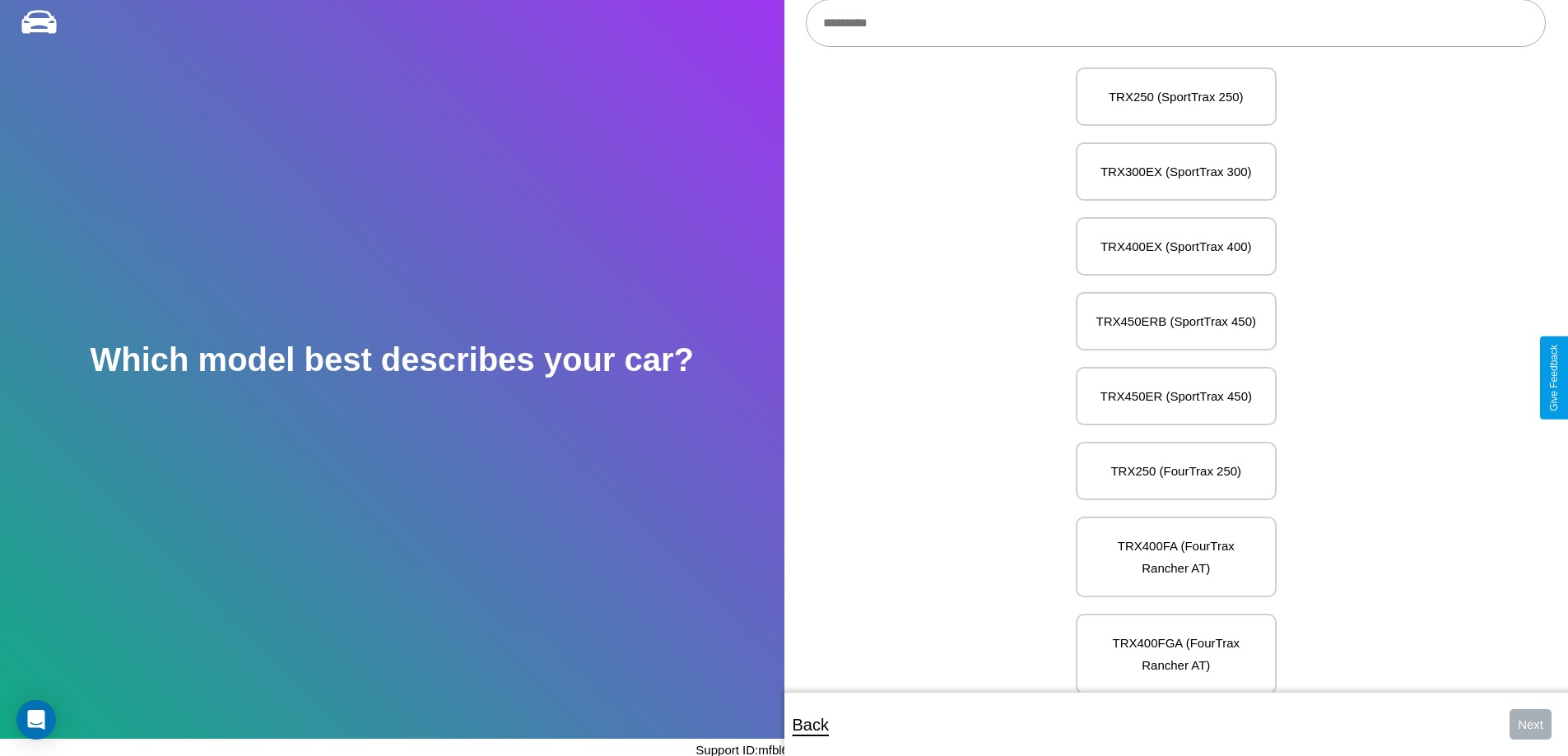
scroll to position [18957, 0]
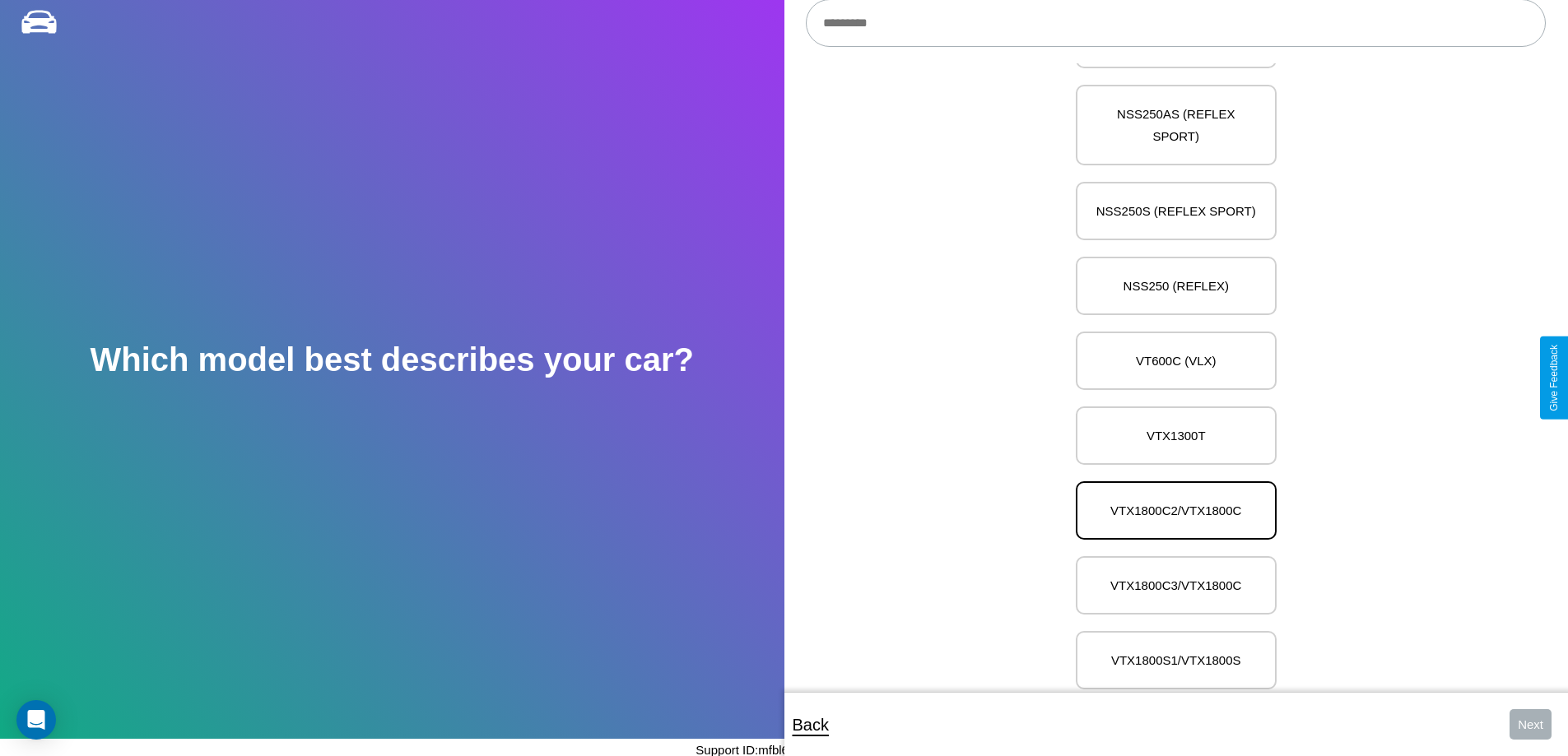
click at [1170, 500] on p "VTX1800C2/VTX1800C" at bounding box center [1176, 510] width 165 height 22
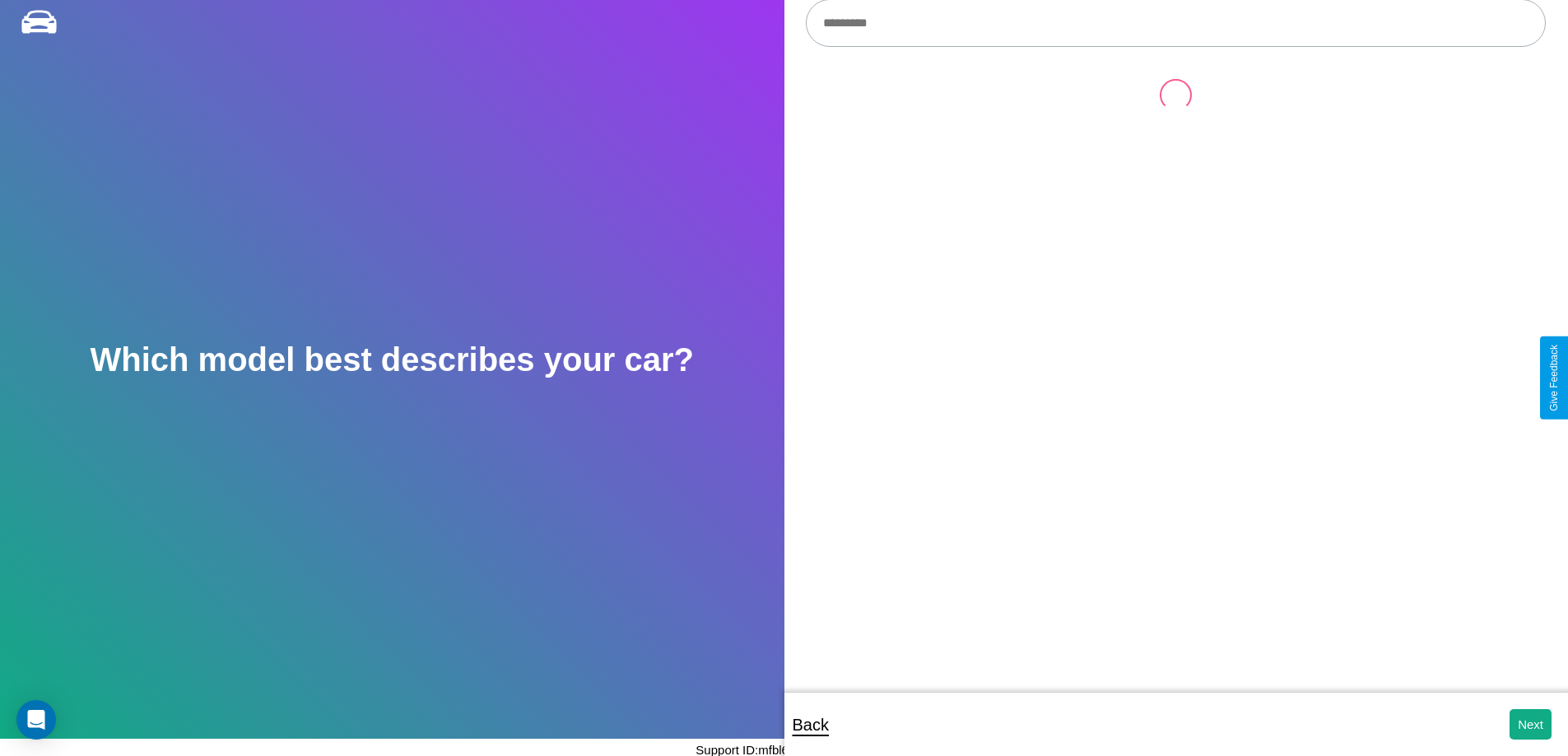
scroll to position [0, 0]
click at [1530, 724] on button "Next" at bounding box center [1531, 725] width 42 height 30
